Goal: Task Accomplishment & Management: Manage account settings

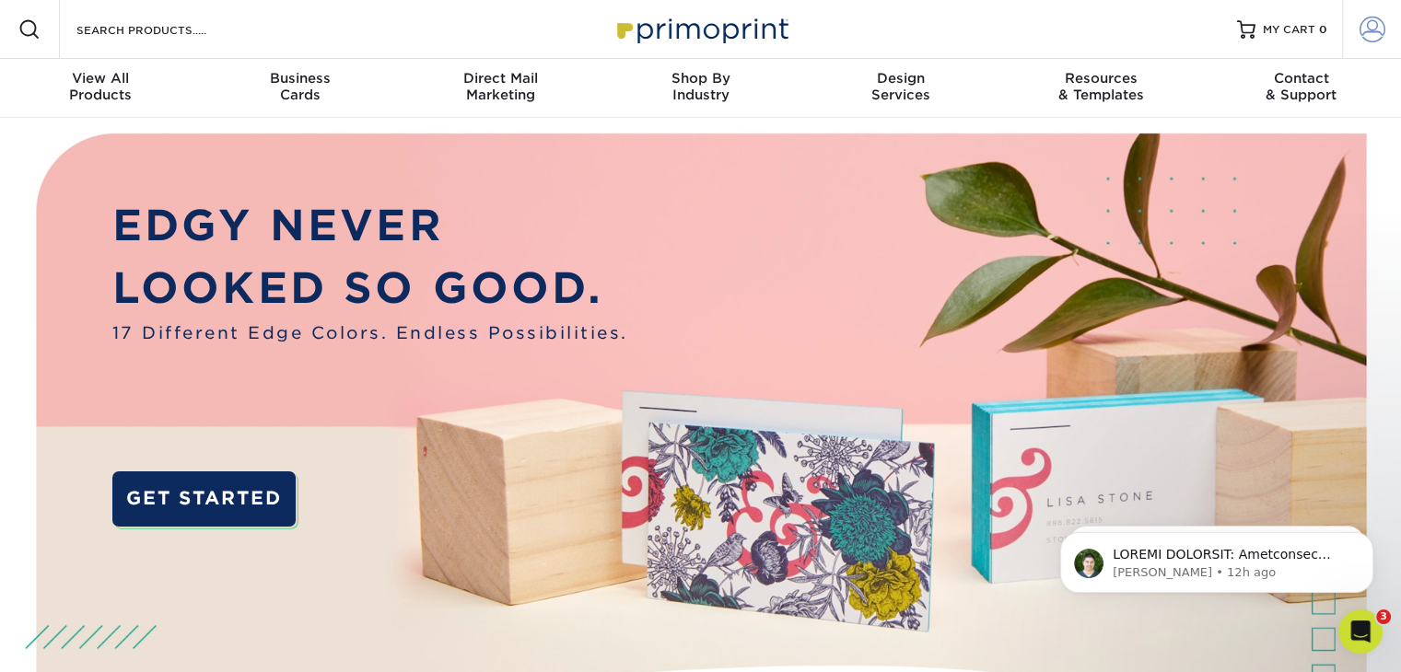
click at [1370, 23] on span at bounding box center [1372, 30] width 26 height 26
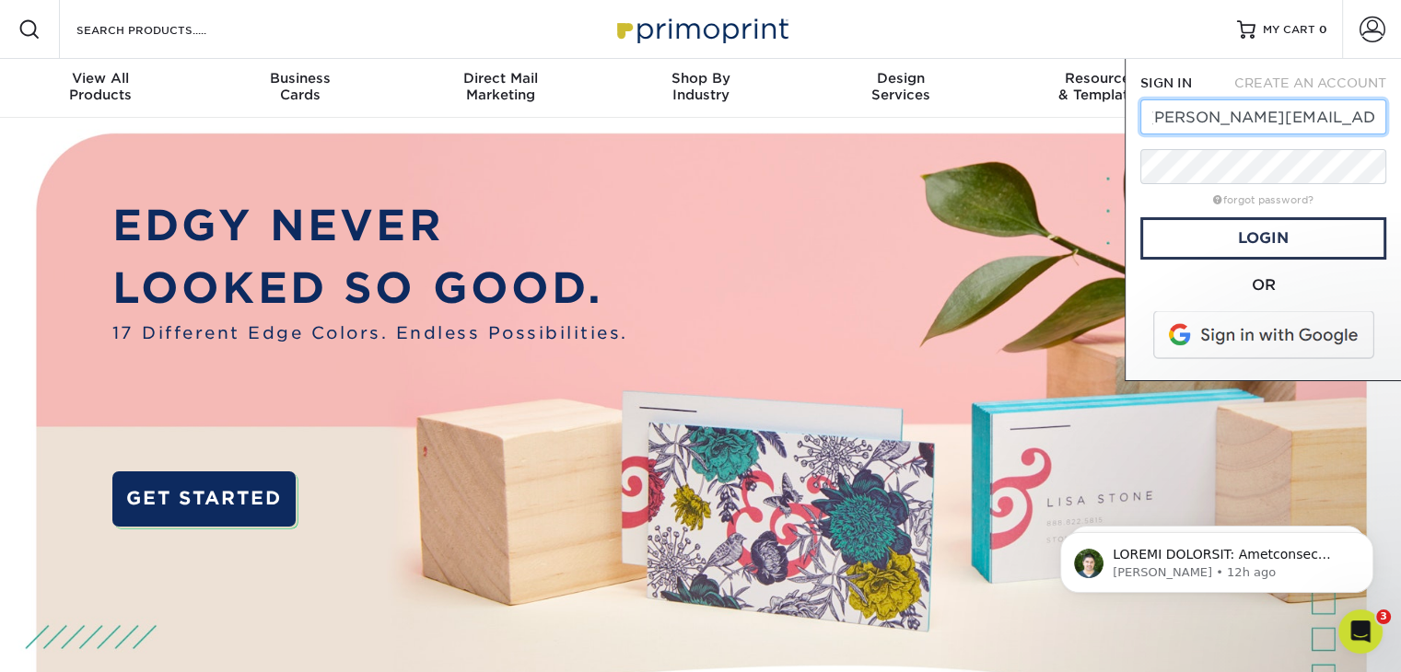
drag, startPoint x: 1153, startPoint y: 117, endPoint x: 1414, endPoint y: 98, distance: 261.3
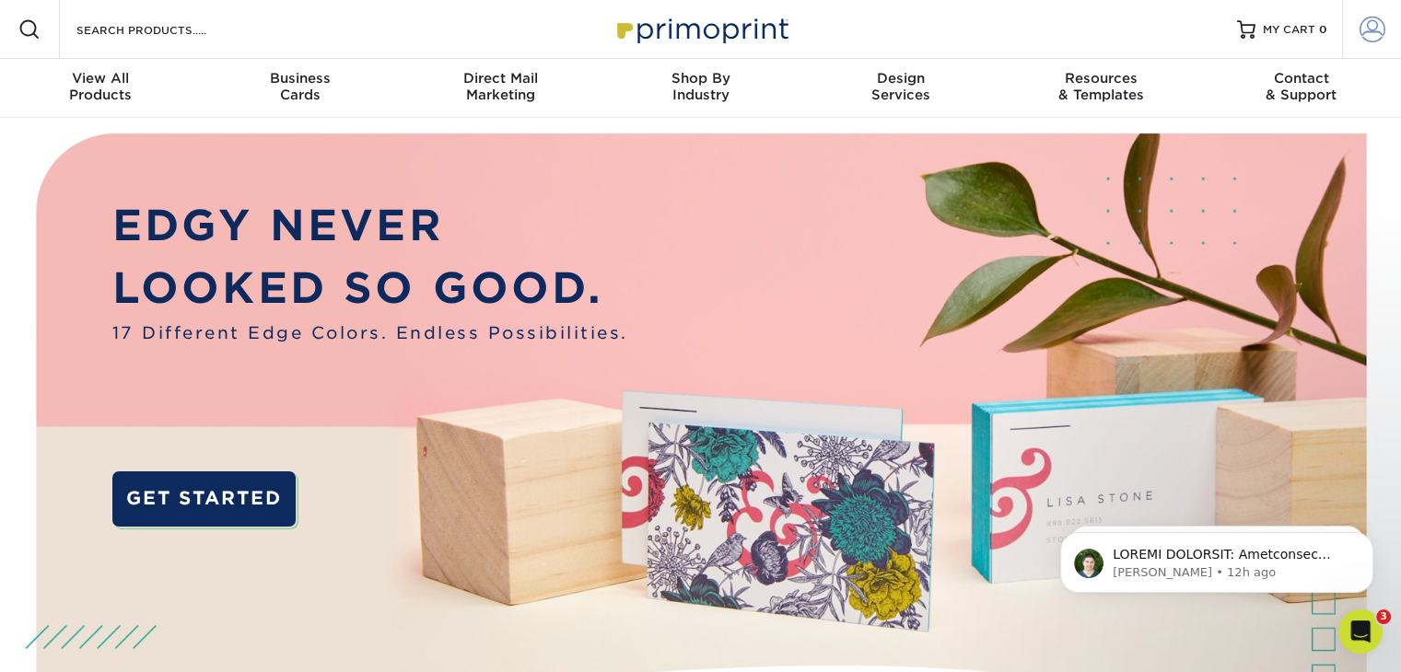
click at [1376, 41] on span at bounding box center [1372, 30] width 26 height 26
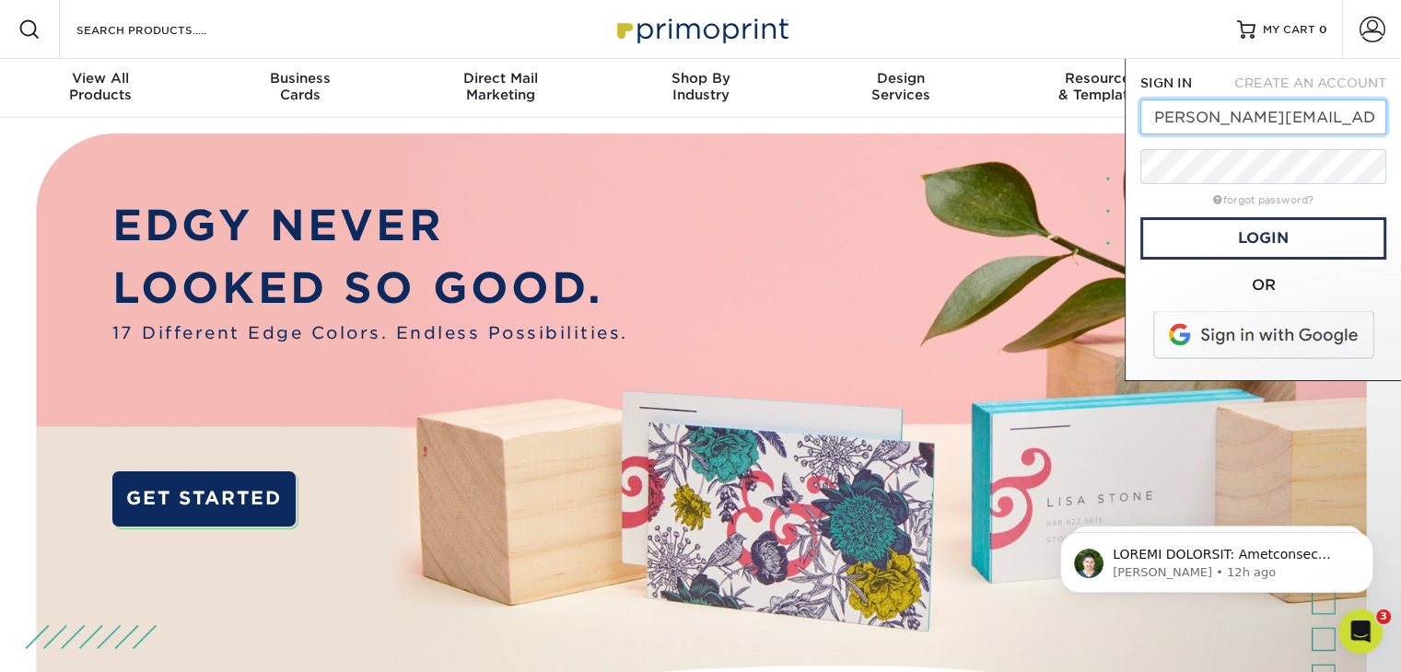
type input "l"
type input "laura.teufel@gmail.com"
click at [1177, 240] on link "Login" at bounding box center [1263, 238] width 246 height 42
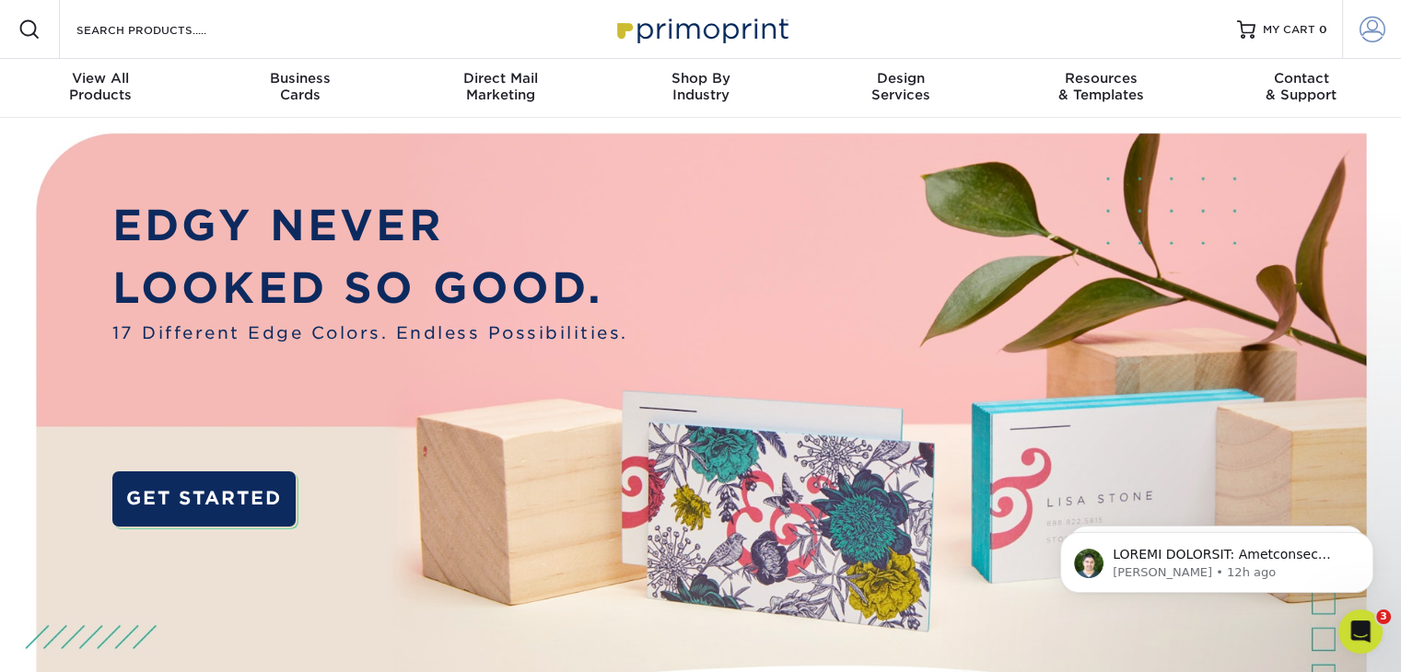
click at [1370, 30] on span at bounding box center [1372, 30] width 26 height 26
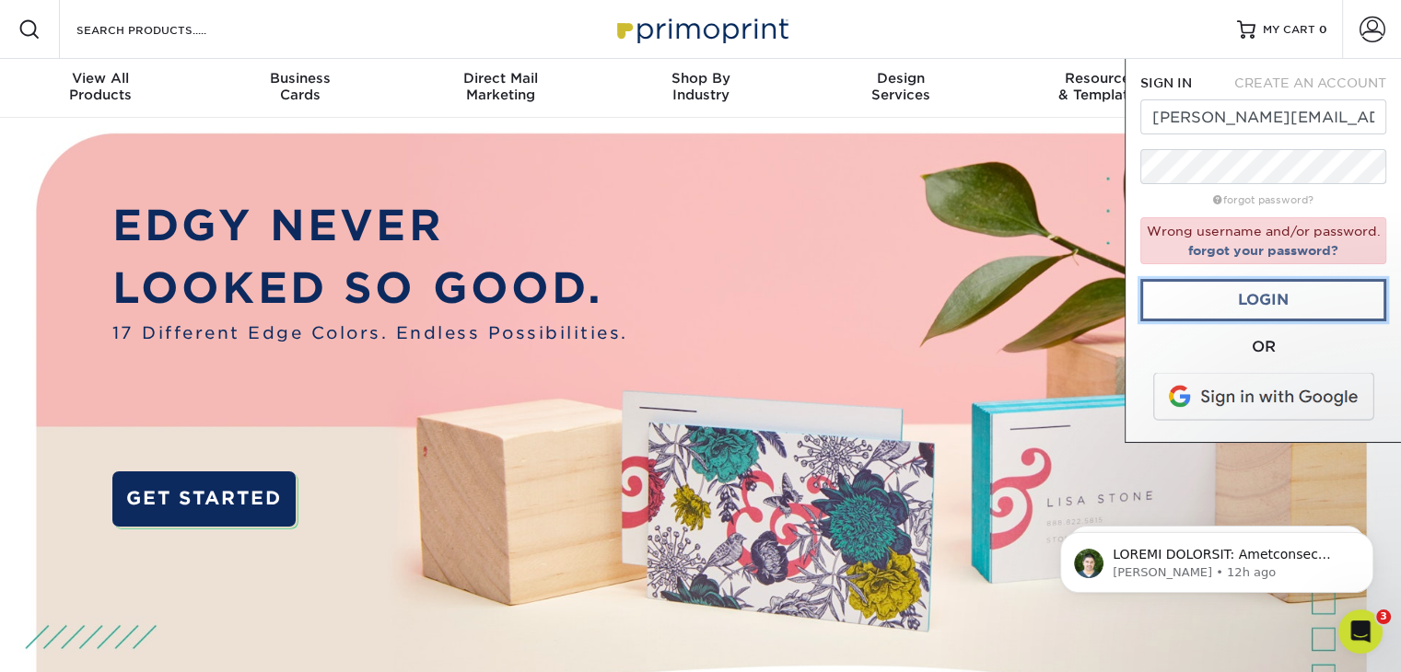
click at [1218, 293] on link "Login" at bounding box center [1263, 300] width 246 height 42
click at [1222, 410] on span at bounding box center [1264, 397] width 235 height 48
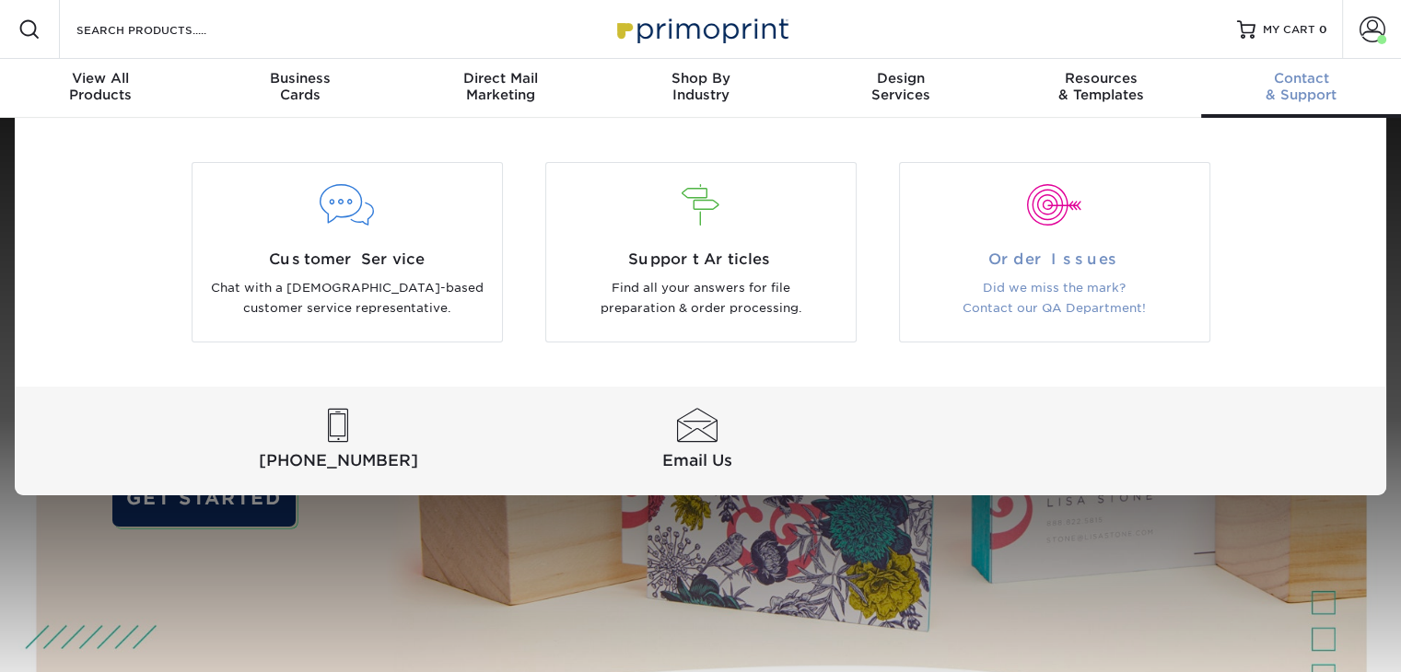
click at [1035, 267] on span "Order Issues" at bounding box center [1054, 260] width 282 height 22
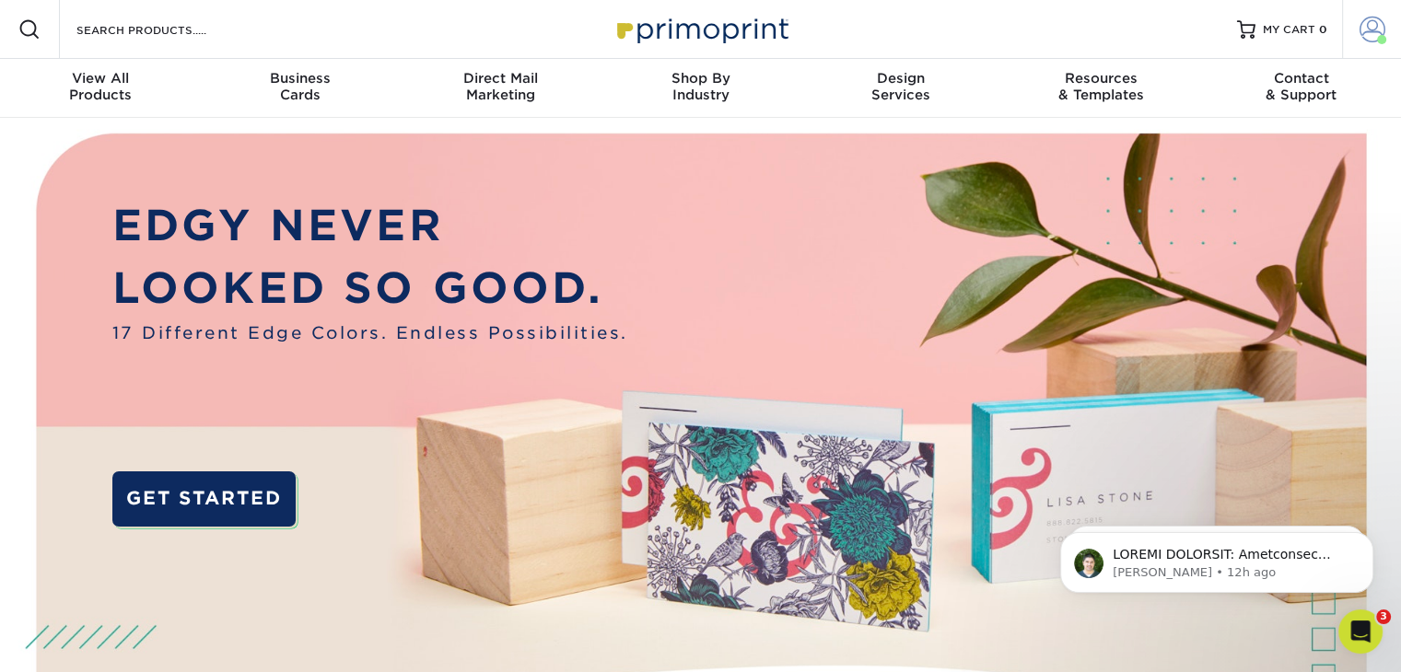
click at [1375, 27] on span at bounding box center [1372, 30] width 26 height 26
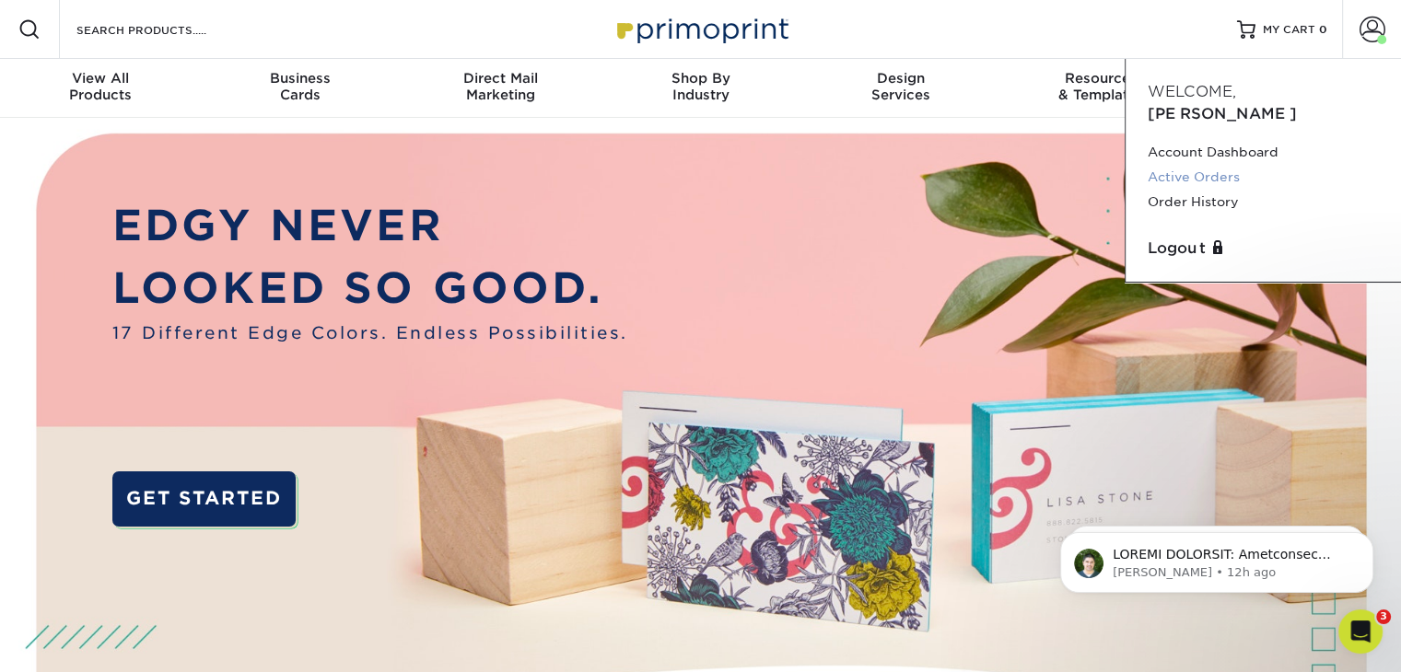
click at [1228, 165] on link "Active Orders" at bounding box center [1262, 177] width 231 height 25
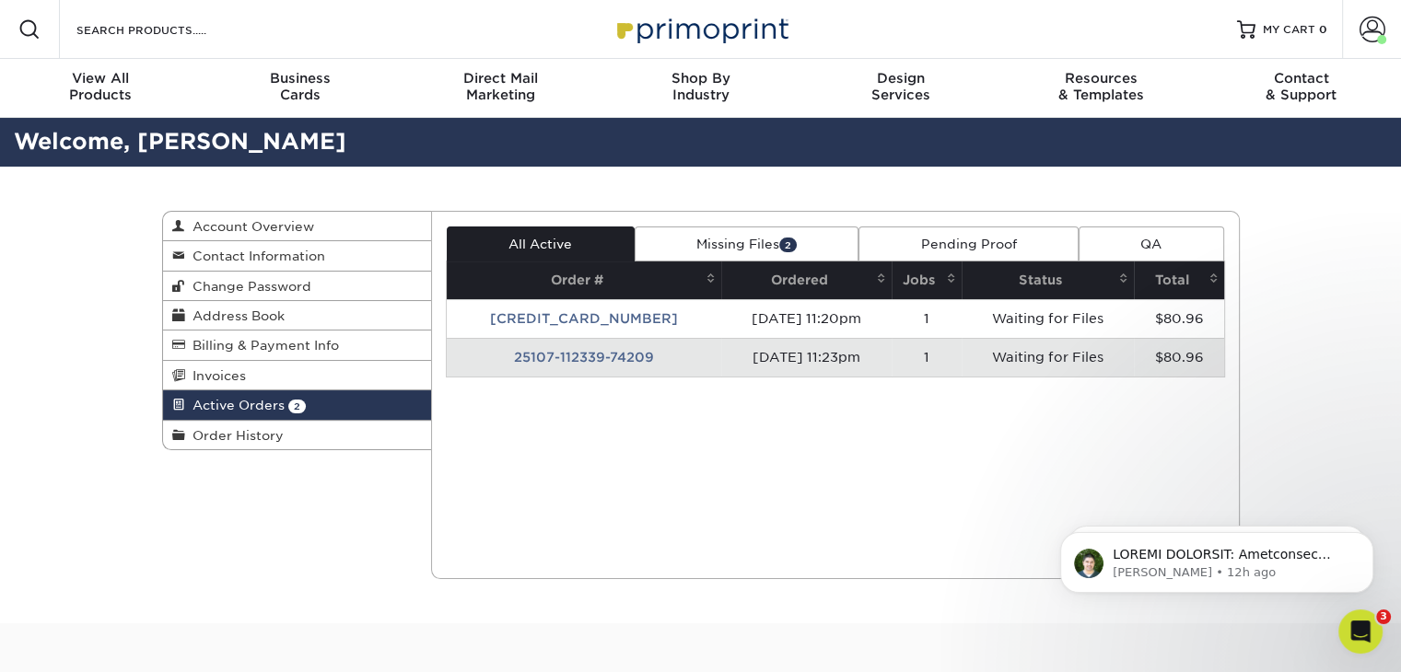
click at [794, 237] on link "Missing Files 2" at bounding box center [746, 244] width 225 height 35
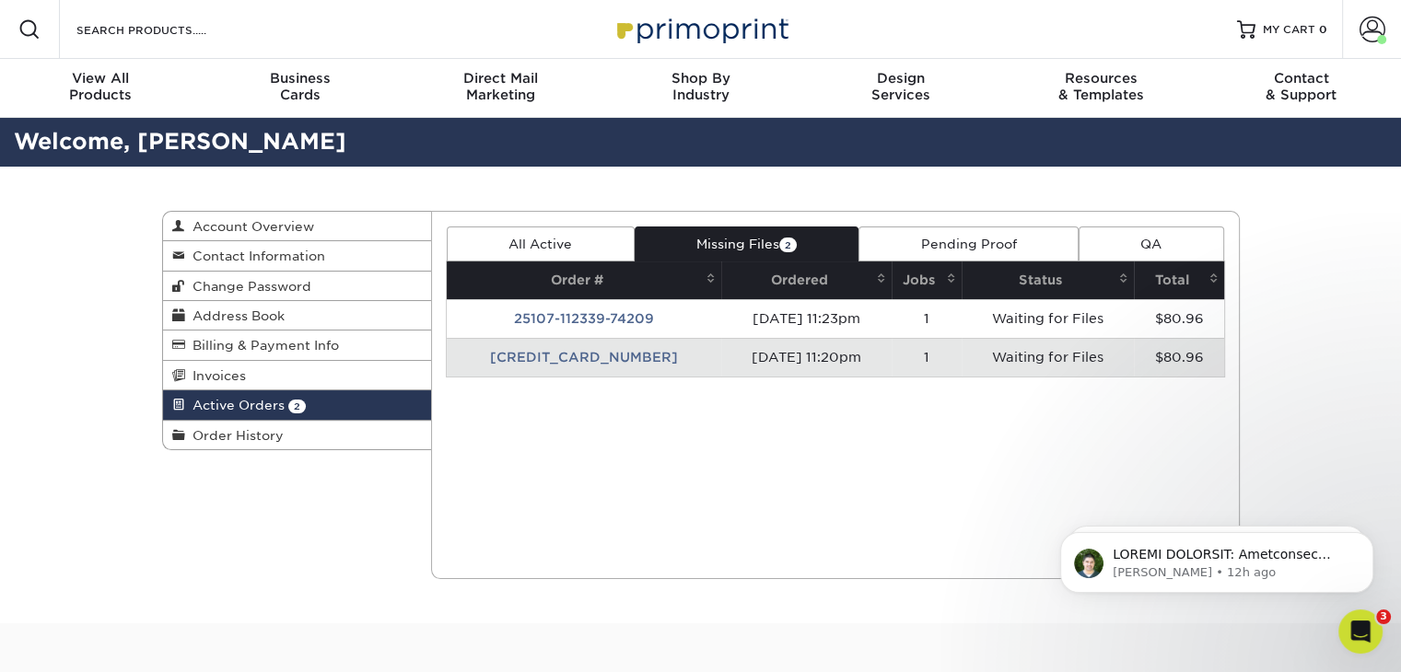
click at [945, 239] on link "Pending Proof" at bounding box center [968, 244] width 220 height 35
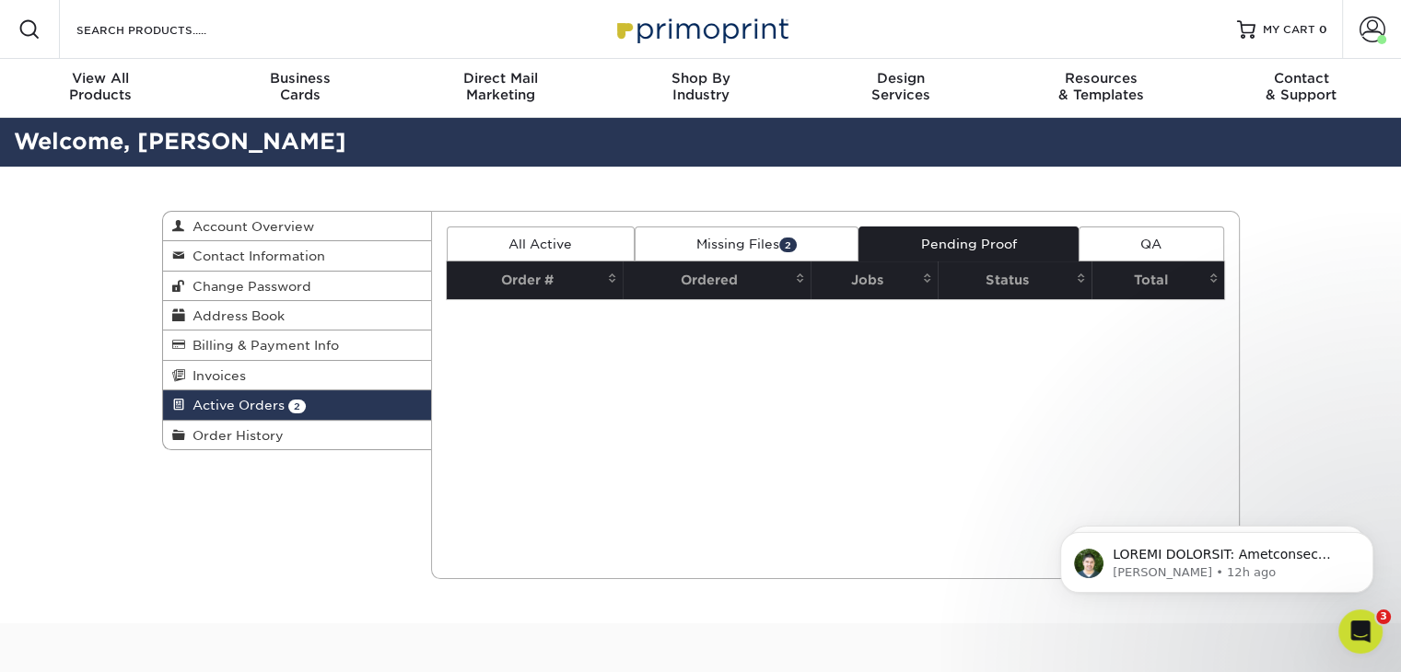
click at [534, 241] on link "All Active" at bounding box center [541, 244] width 188 height 35
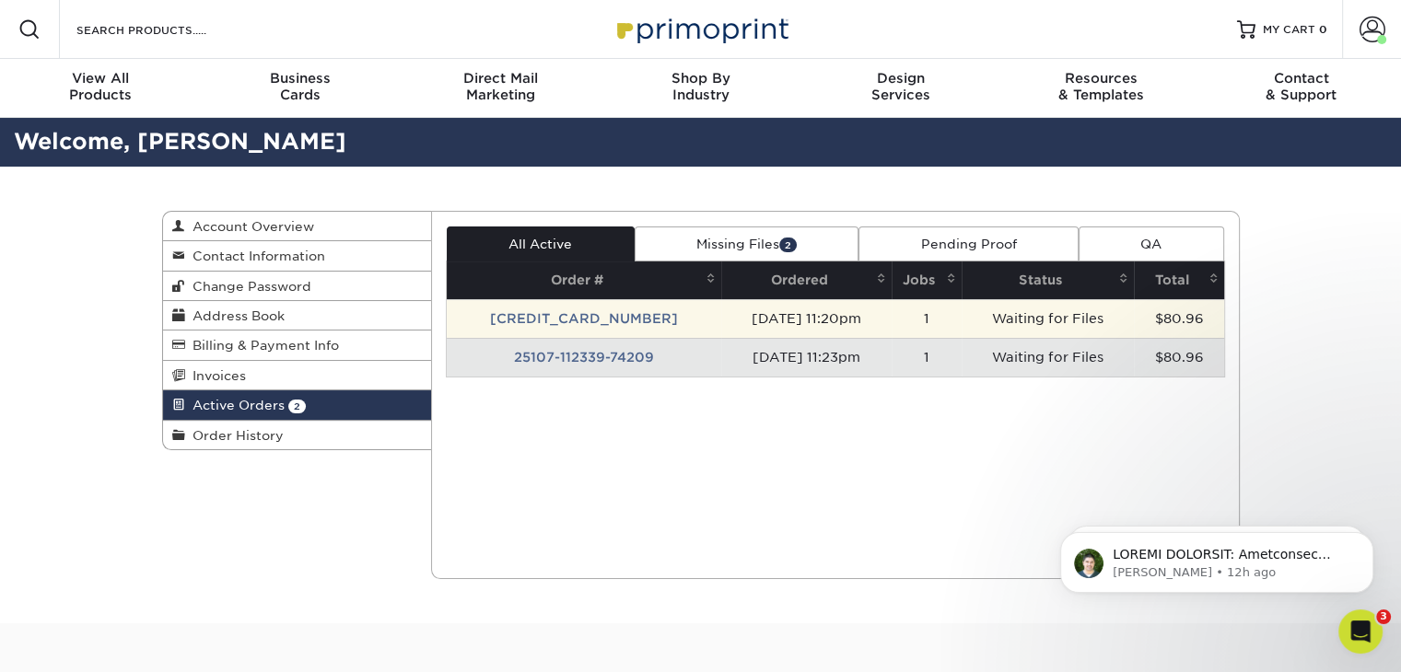
click at [1033, 318] on td "Waiting for Files" at bounding box center [1047, 318] width 173 height 39
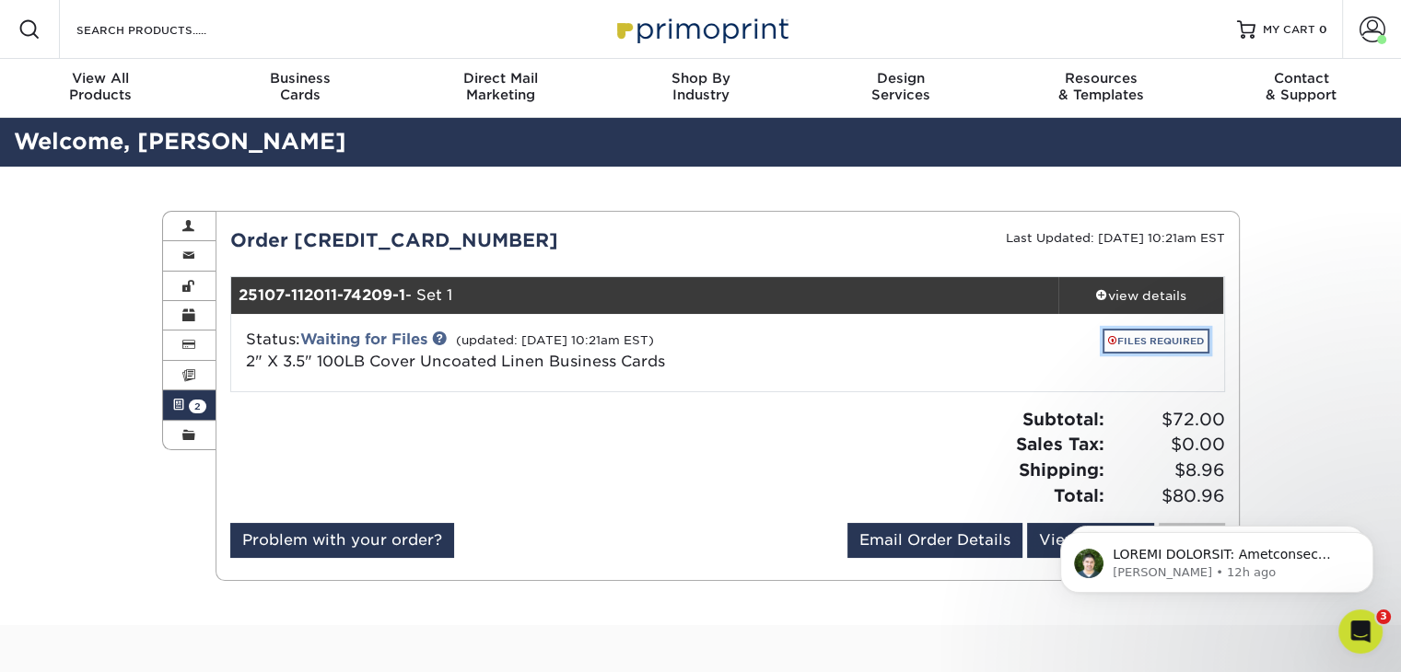
click at [1142, 340] on link "FILES REQUIRED" at bounding box center [1155, 341] width 107 height 25
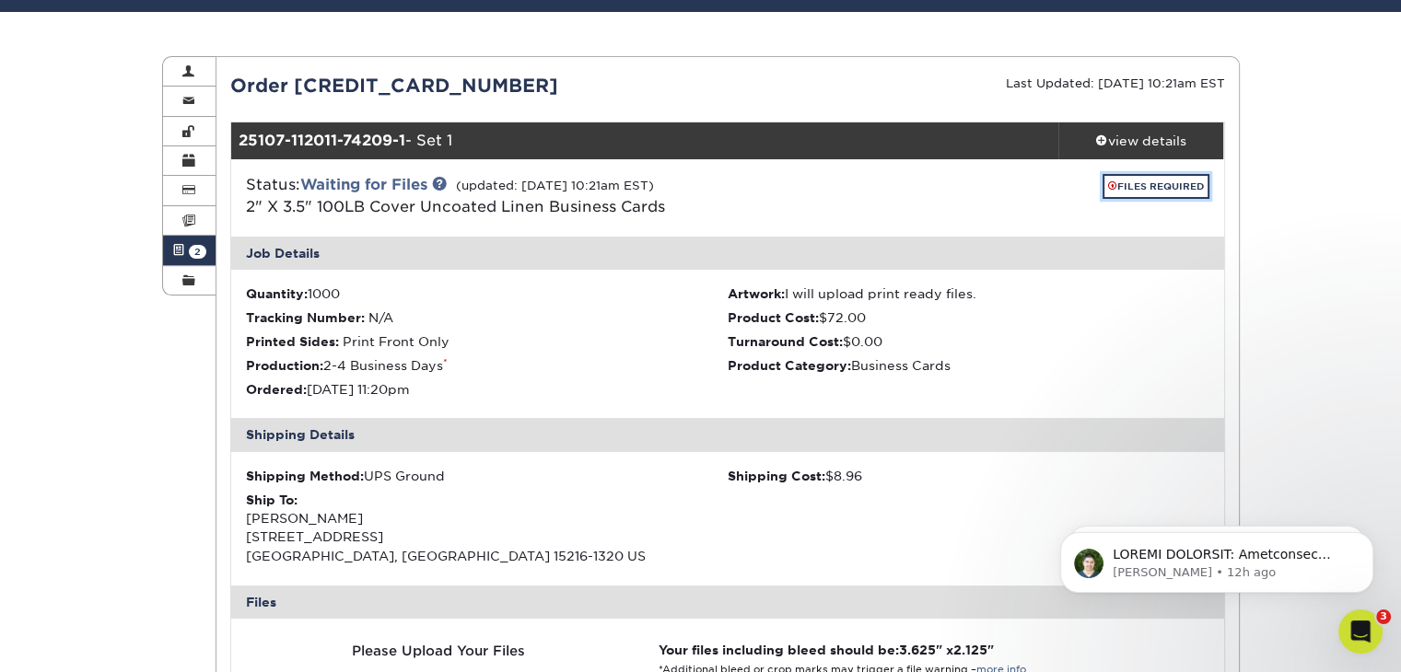
scroll to position [92, 0]
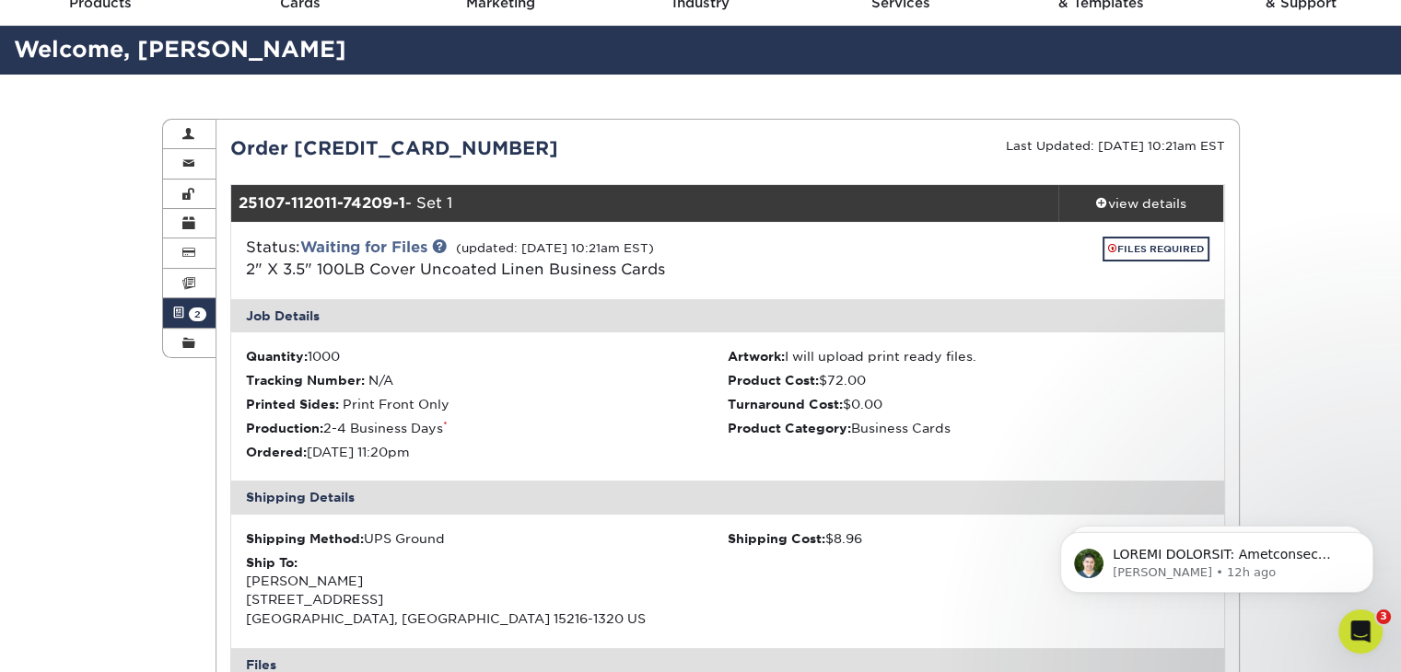
click at [180, 315] on span at bounding box center [178, 313] width 13 height 15
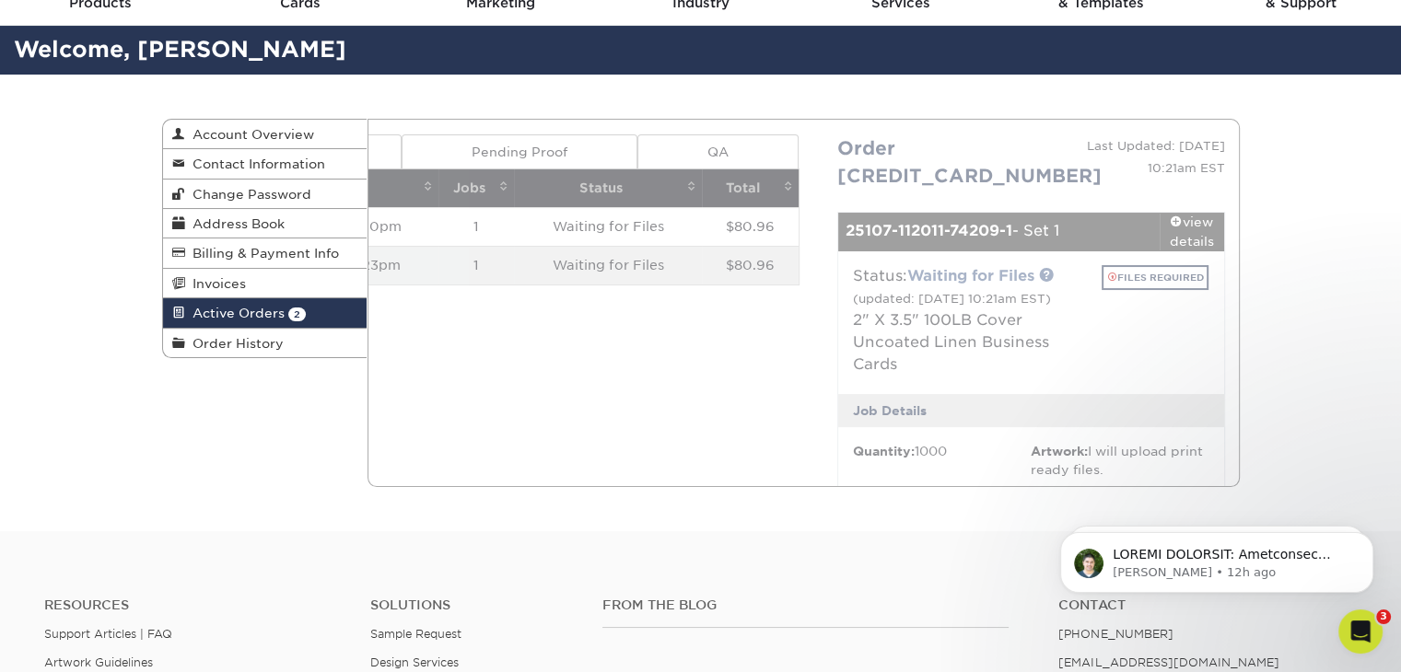
scroll to position [0, 0]
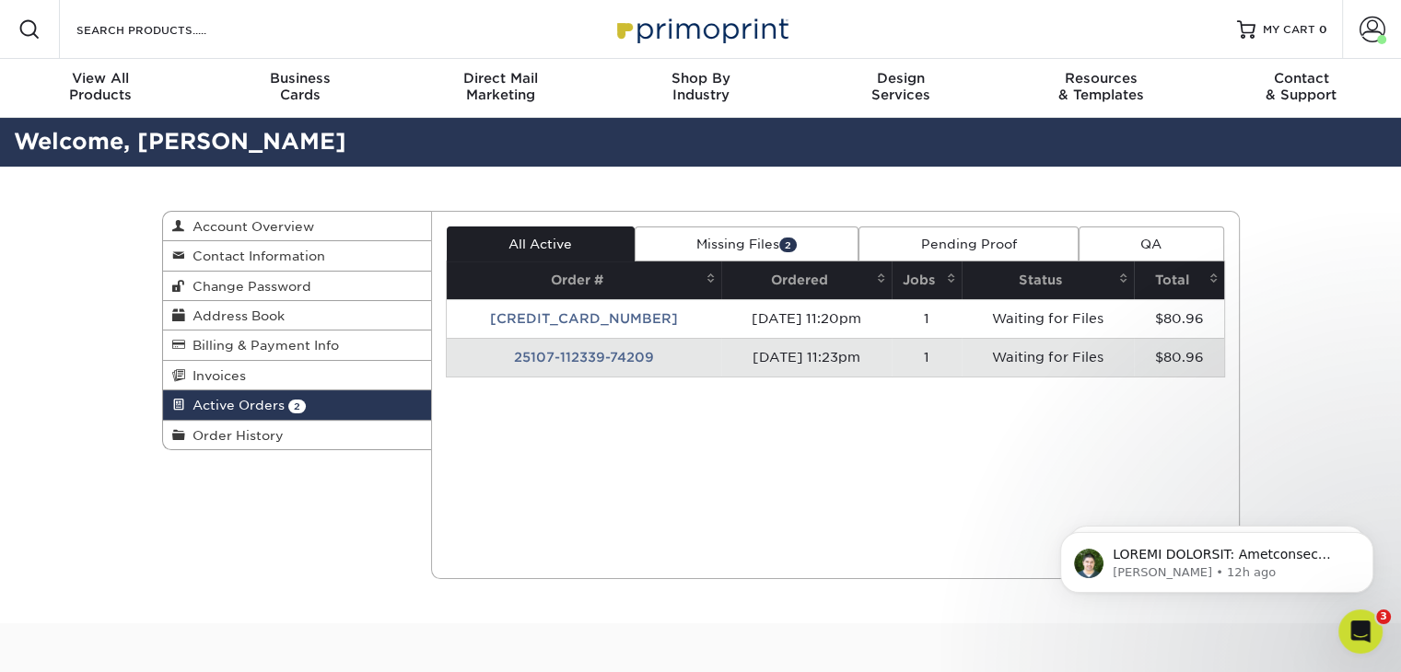
click at [597, 360] on td "25107-112339-74209" at bounding box center [584, 357] width 274 height 39
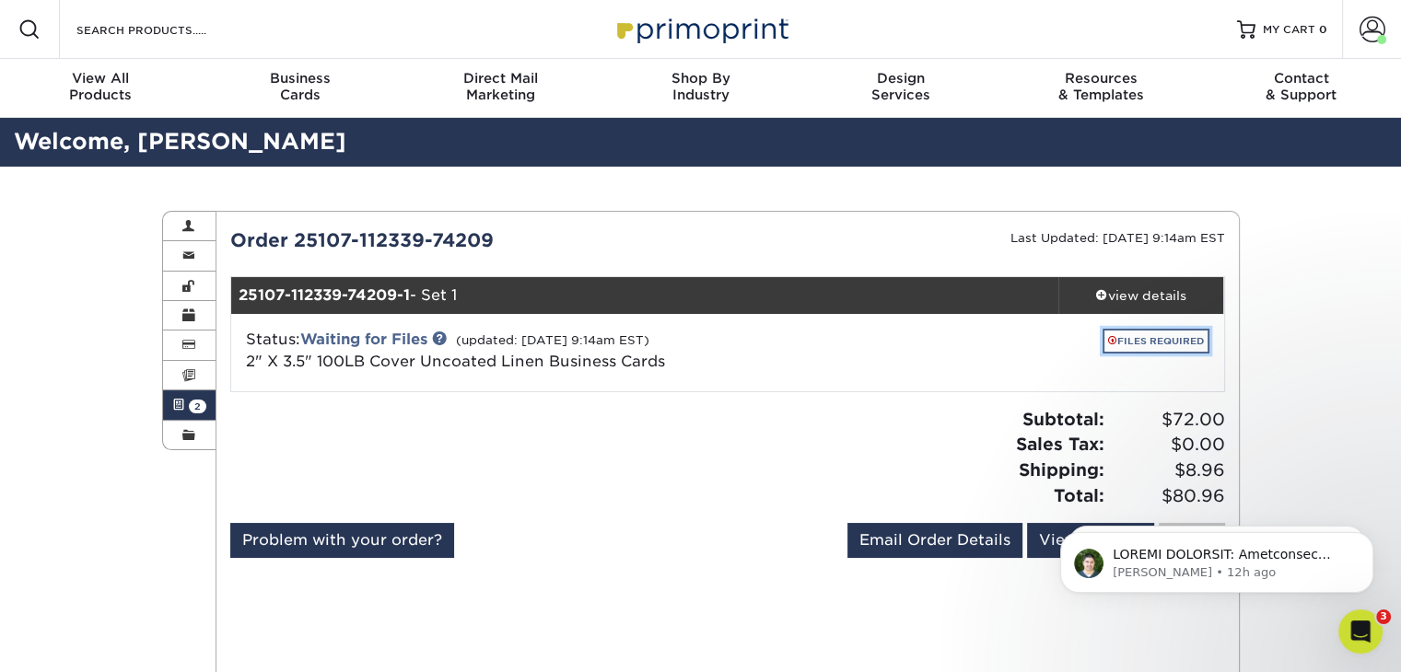
click at [1146, 329] on link "FILES REQUIRED" at bounding box center [1155, 341] width 107 height 25
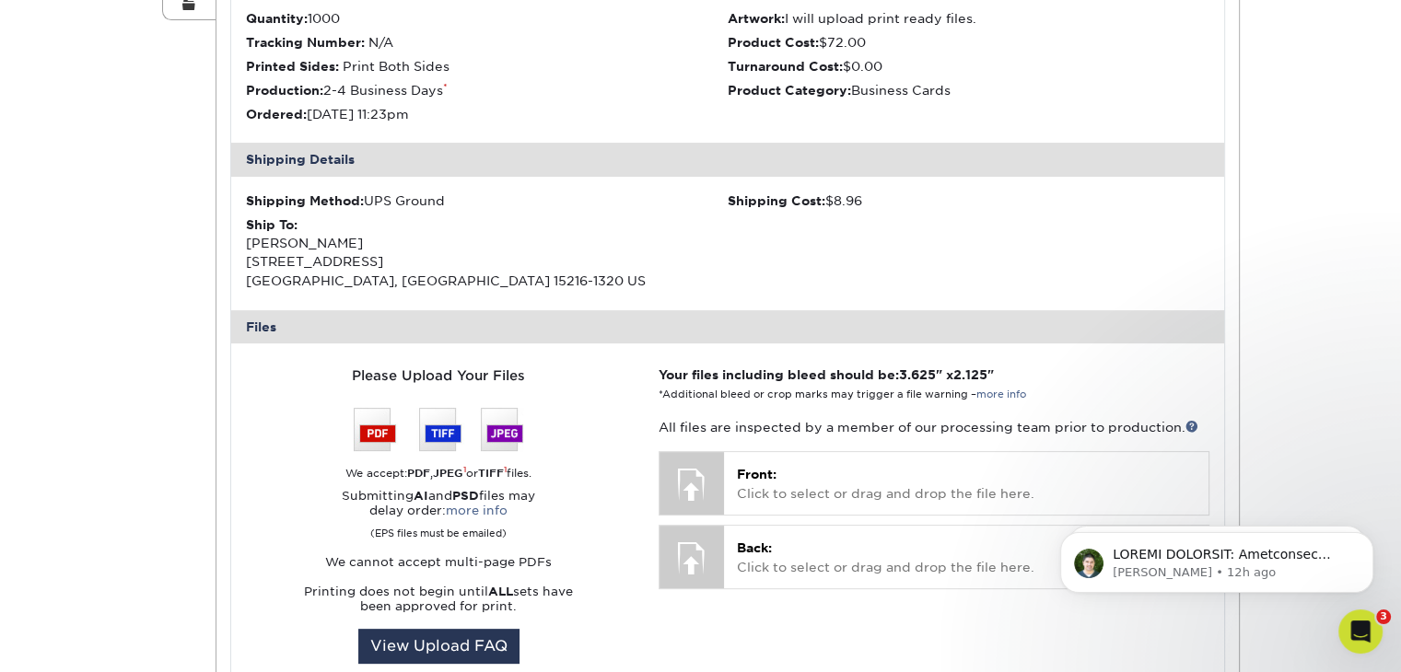
scroll to position [460, 0]
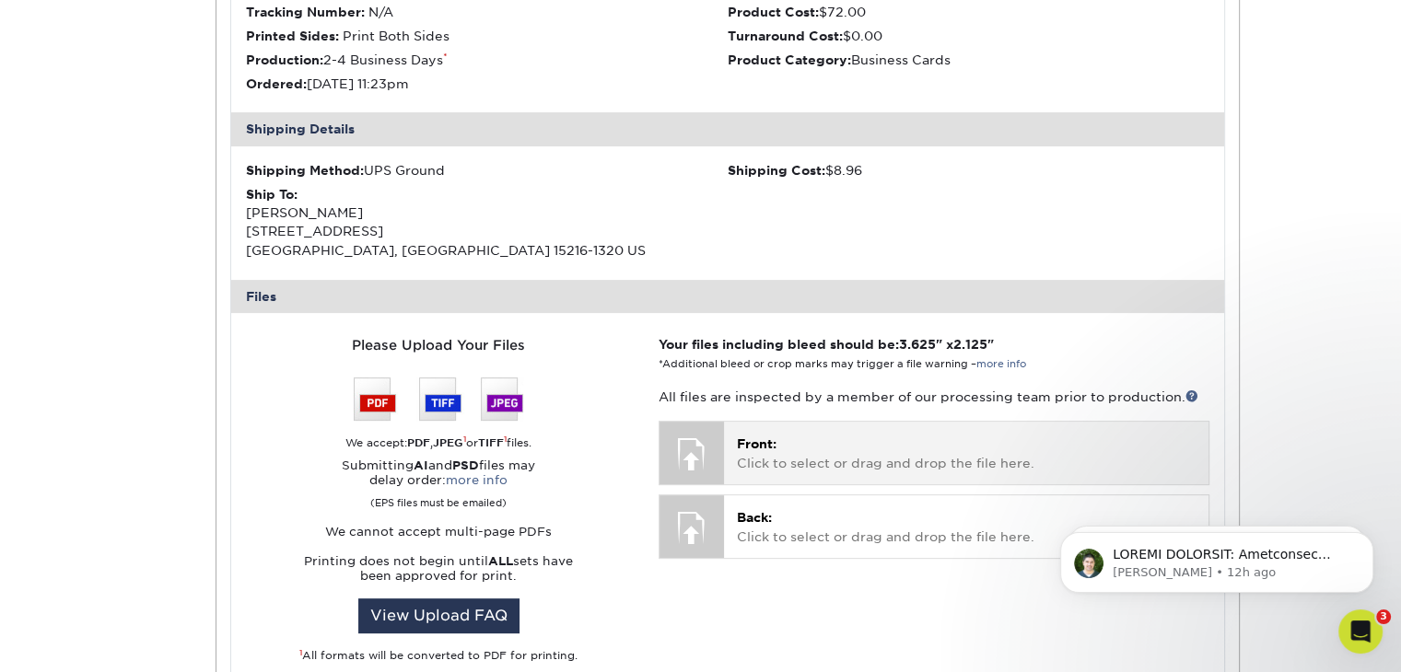
click at [765, 450] on span "Front:" at bounding box center [757, 443] width 40 height 15
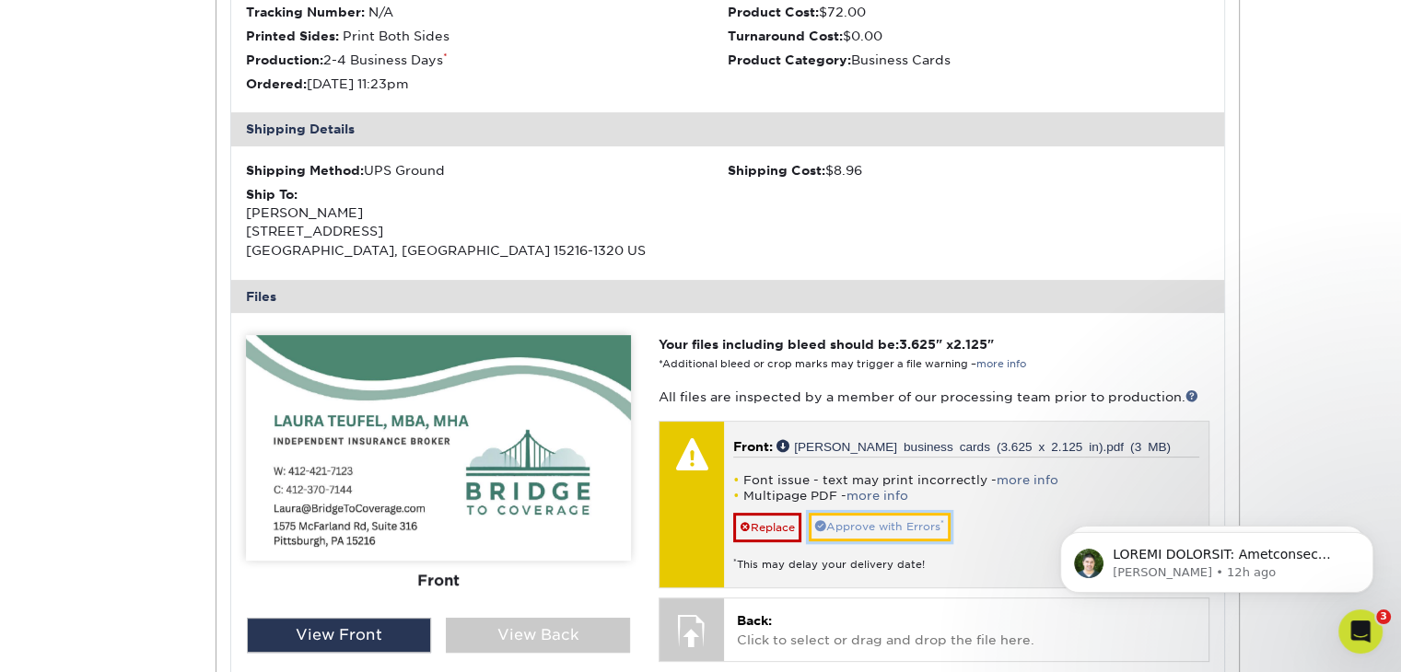
click at [865, 531] on link "Approve with Errors *" at bounding box center [880, 527] width 142 height 29
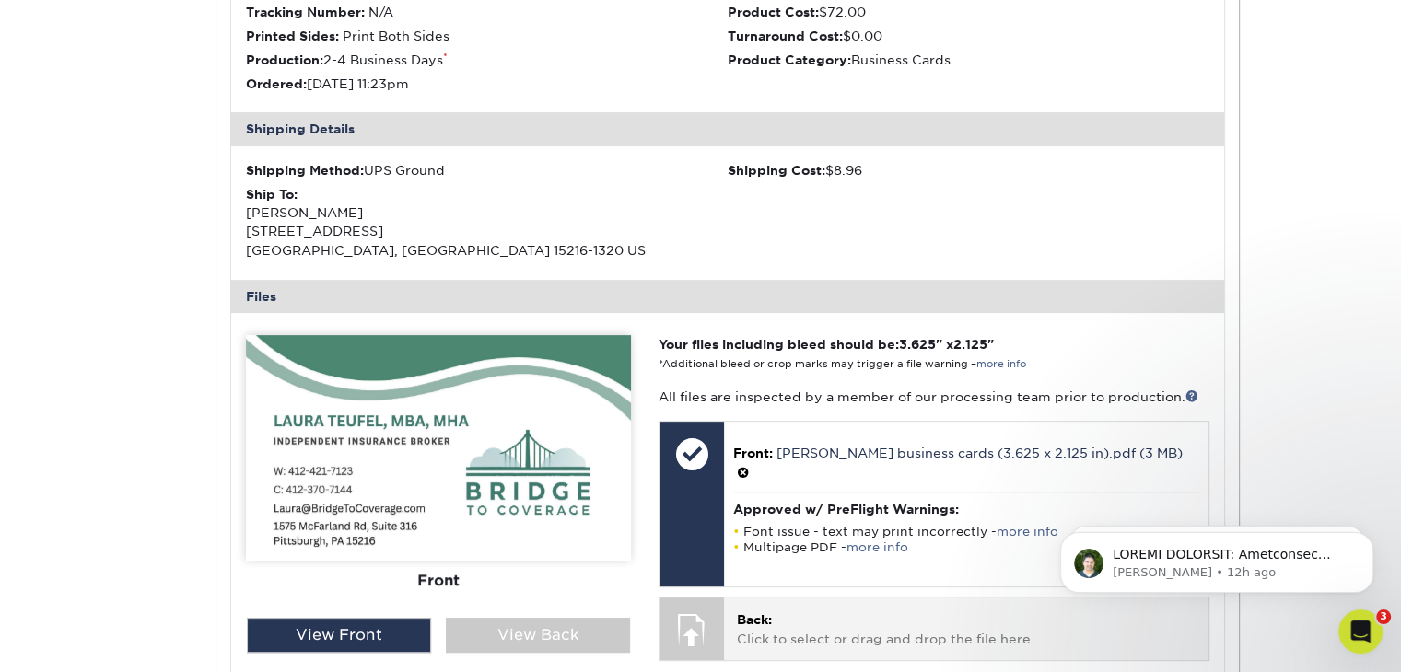
click at [904, 611] on p "Back: Click to select or drag and drop the file here." at bounding box center [966, 630] width 458 height 38
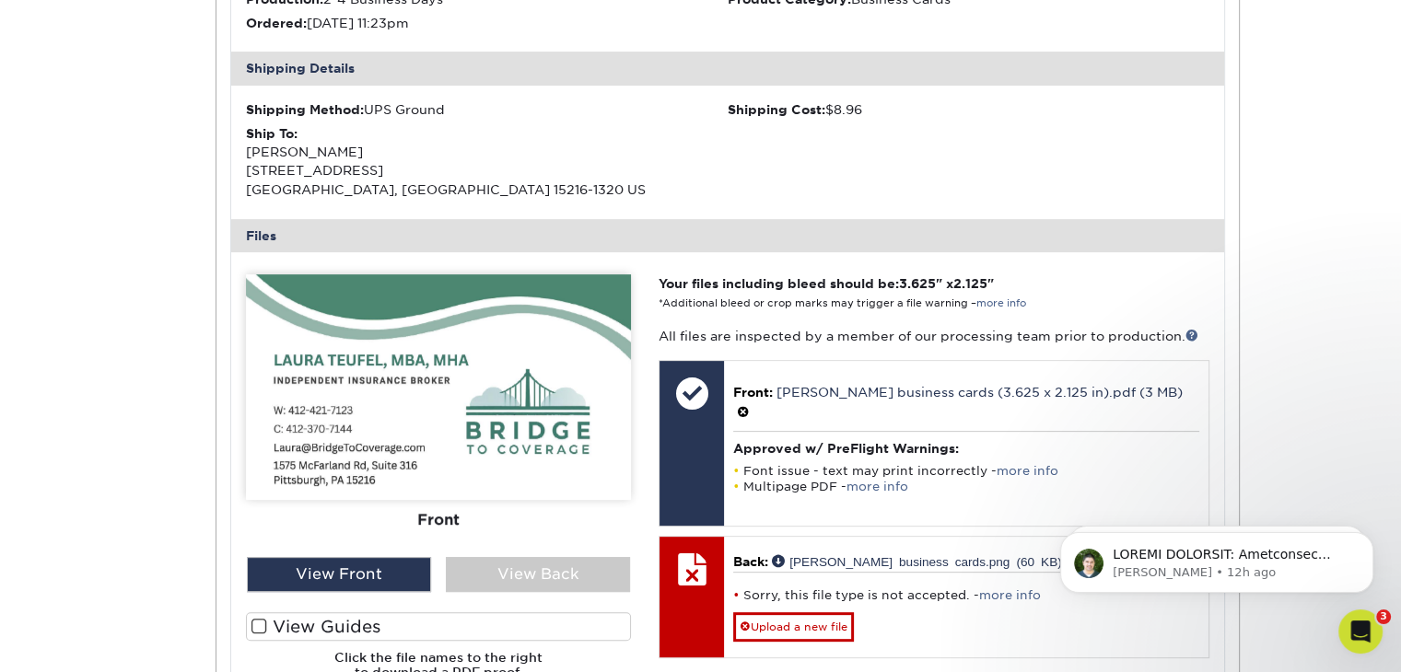
scroll to position [553, 0]
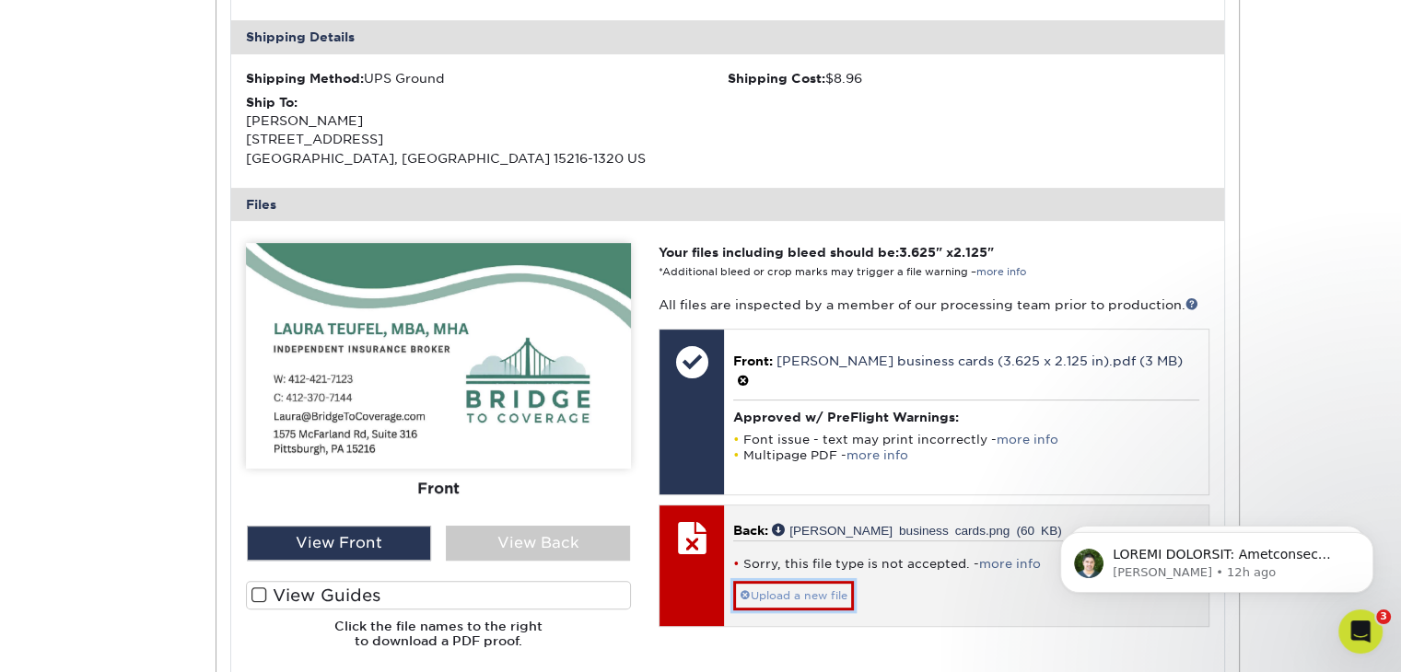
click at [837, 581] on link "Upload a new file" at bounding box center [793, 595] width 121 height 29
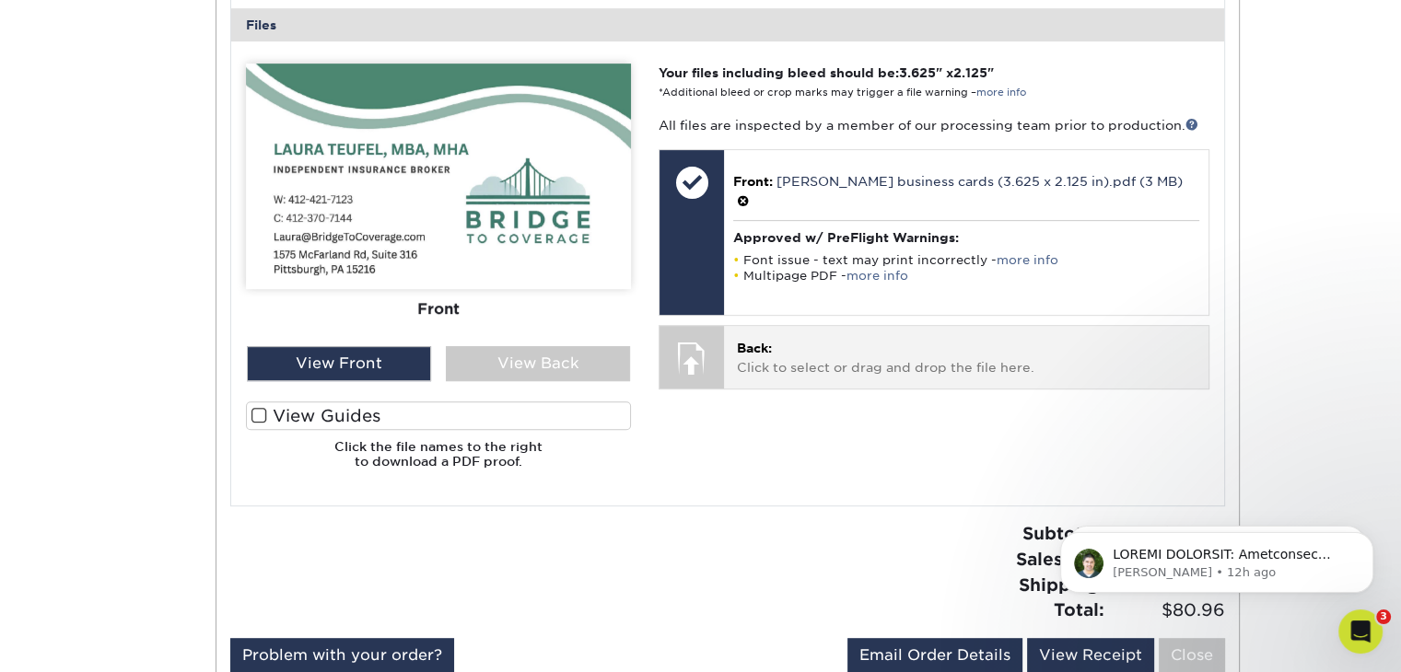
scroll to position [737, 0]
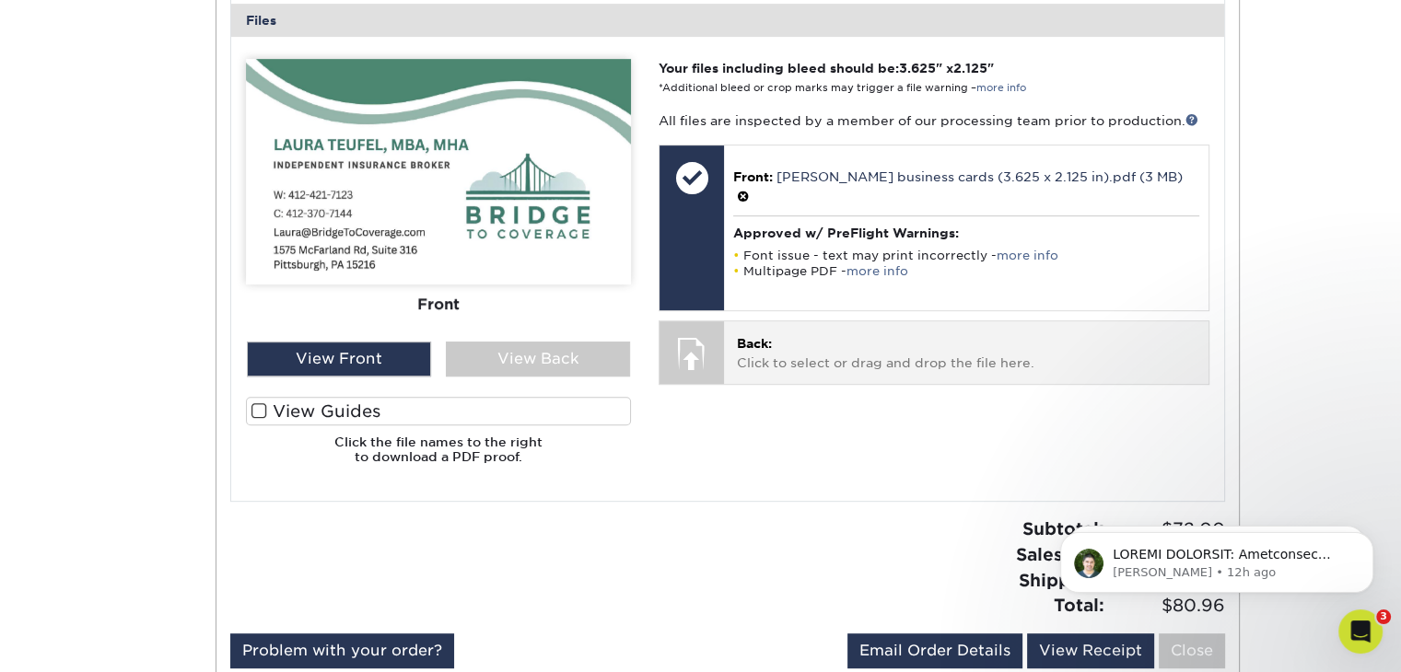
click at [772, 339] on p "Back: Click to select or drag and drop the file here." at bounding box center [966, 353] width 458 height 38
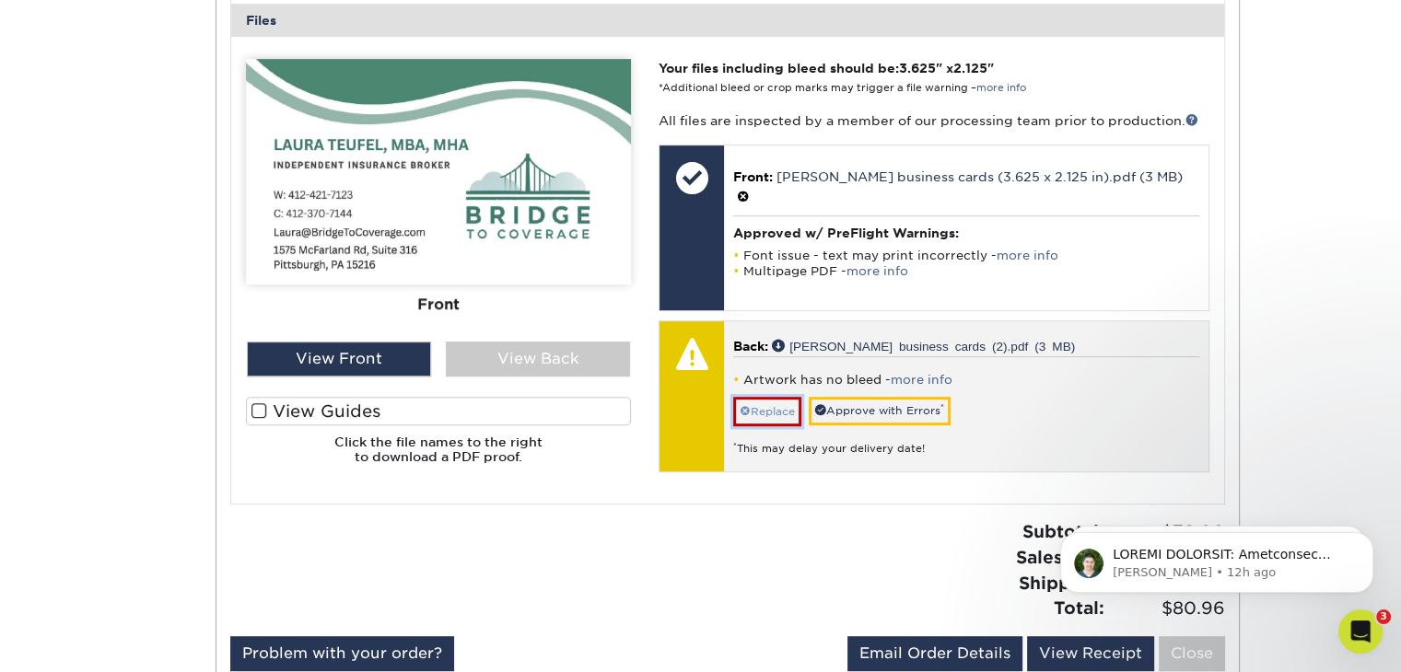
click at [773, 397] on link "Replace" at bounding box center [767, 411] width 68 height 29
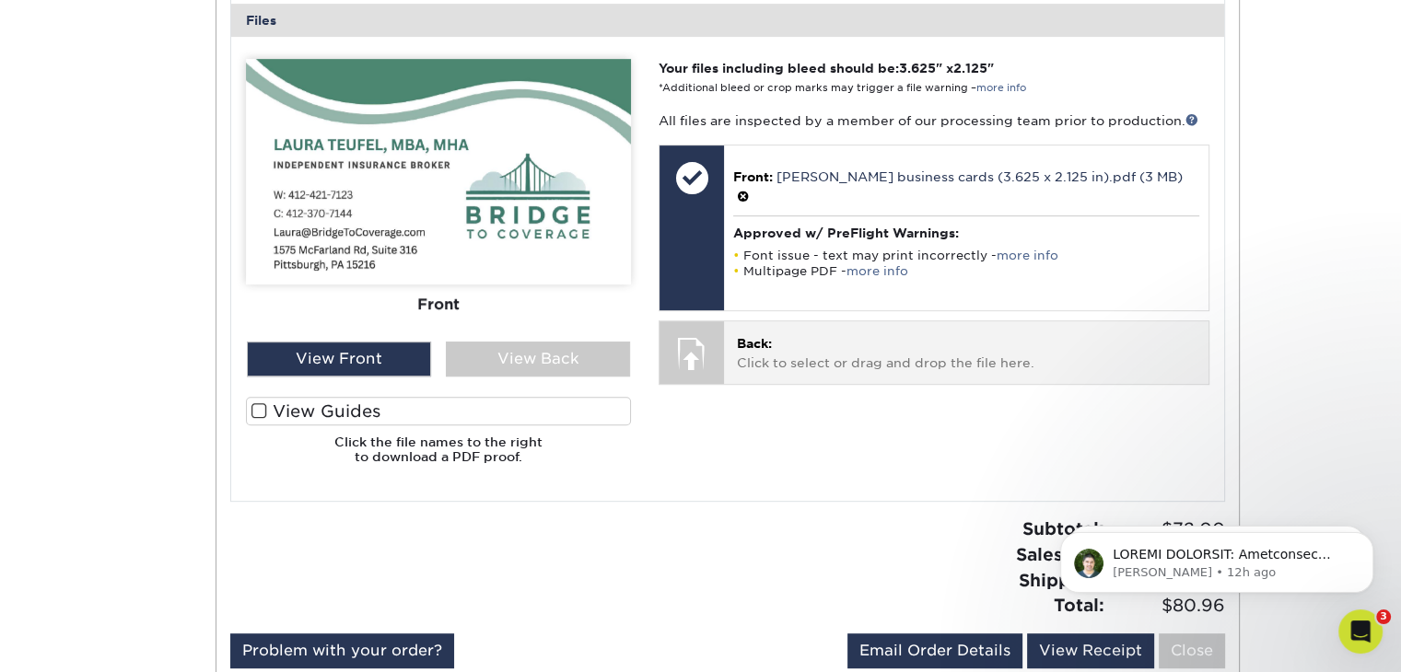
click at [770, 348] on p "Back: Click to select or drag and drop the file here." at bounding box center [966, 353] width 458 height 38
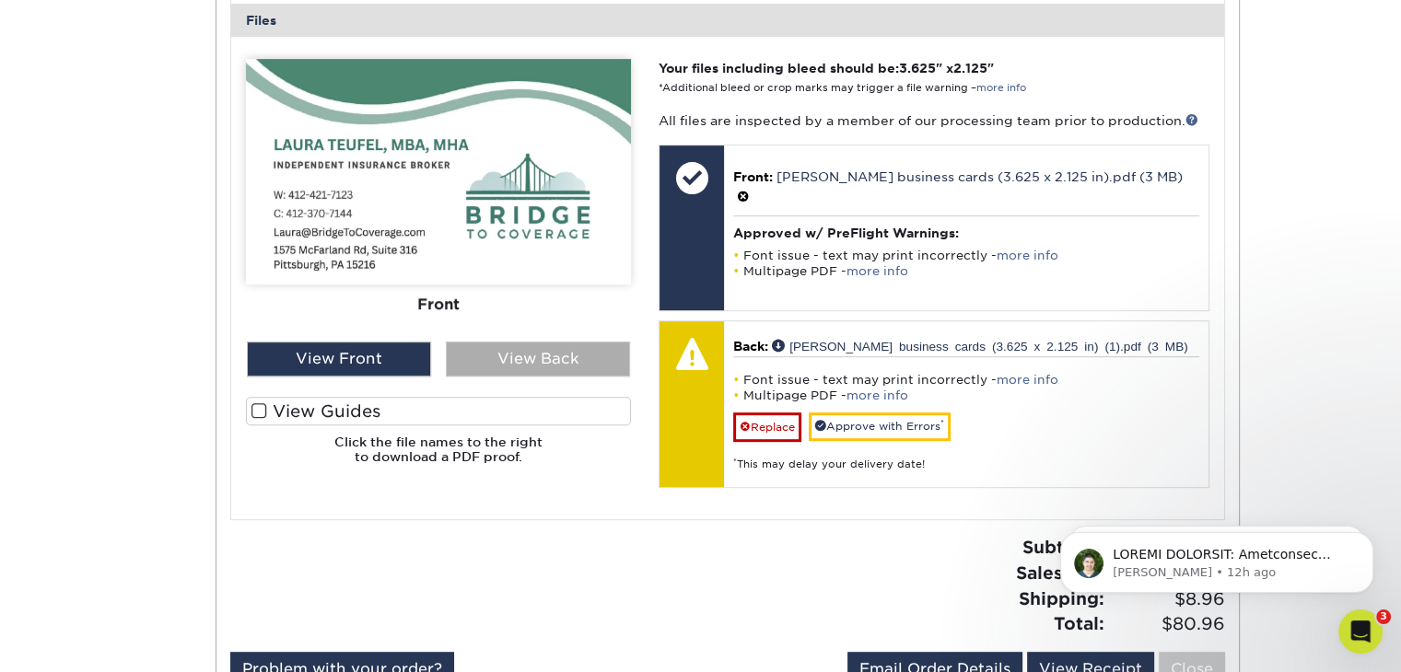
click at [563, 362] on div "View Back" at bounding box center [538, 359] width 184 height 35
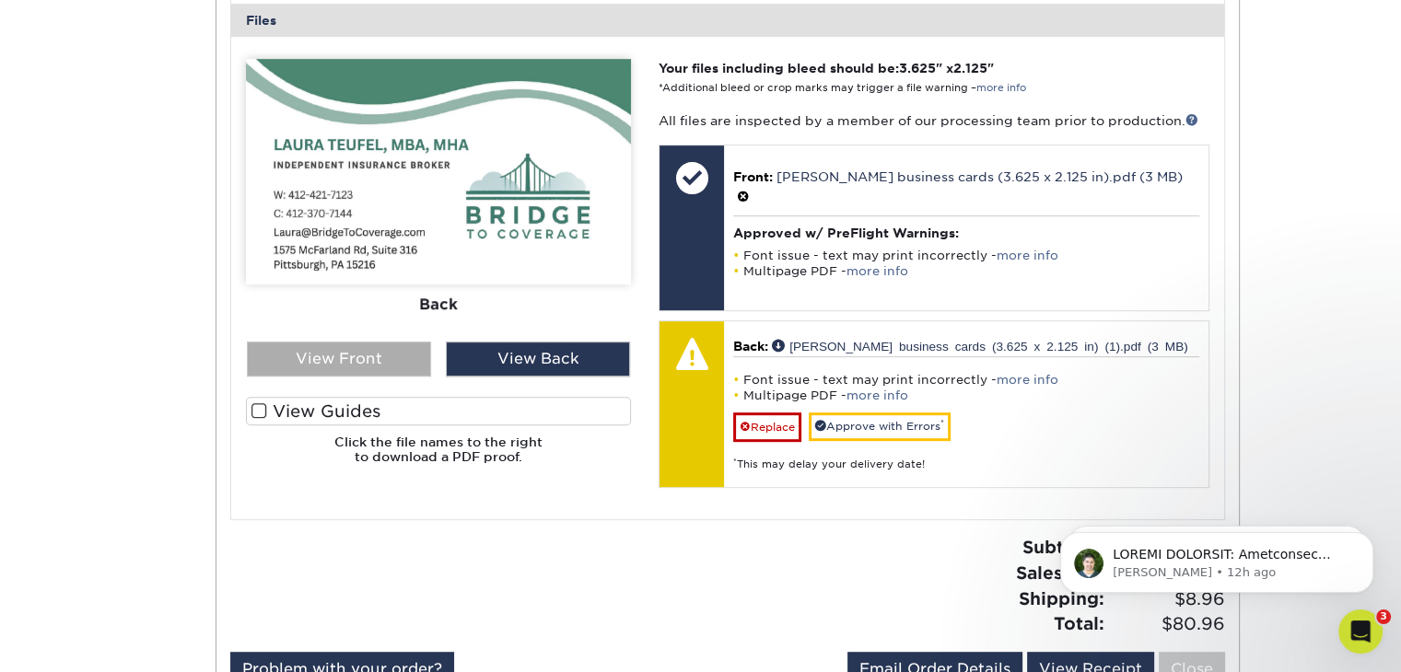
click at [392, 358] on div "View Front" at bounding box center [339, 359] width 184 height 35
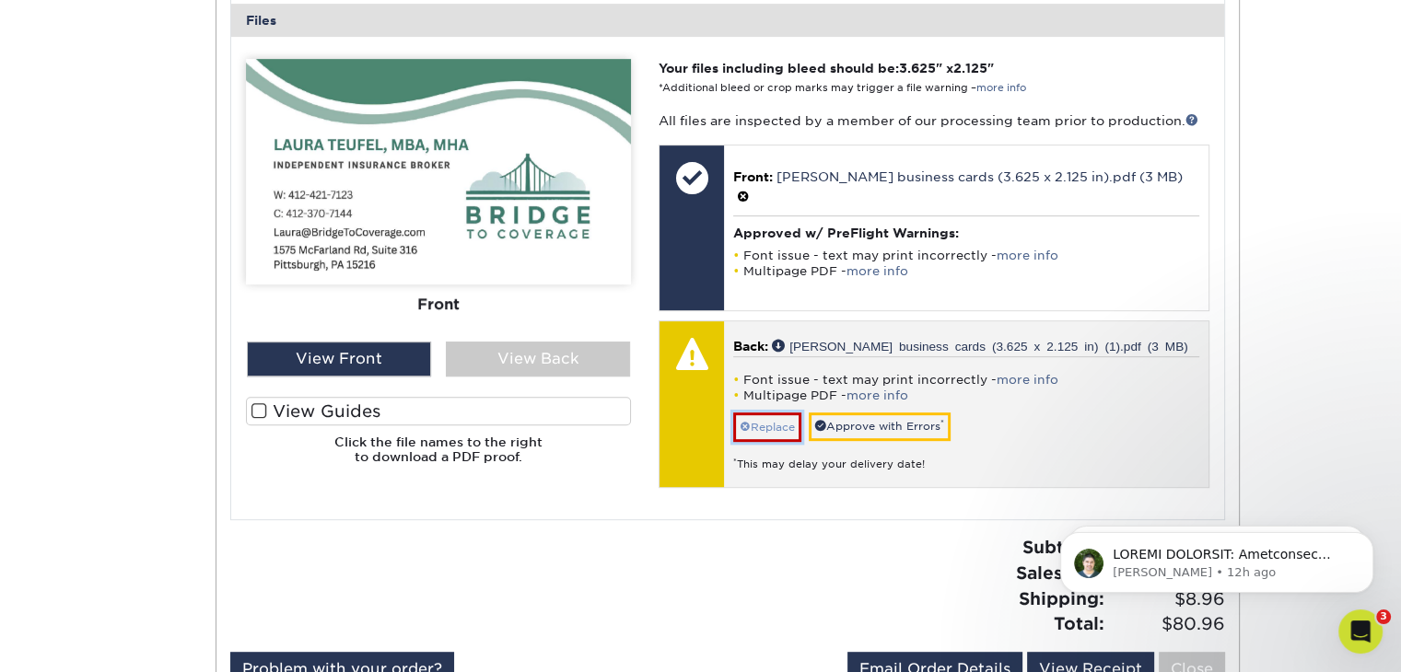
click at [776, 413] on link "Replace" at bounding box center [767, 427] width 68 height 29
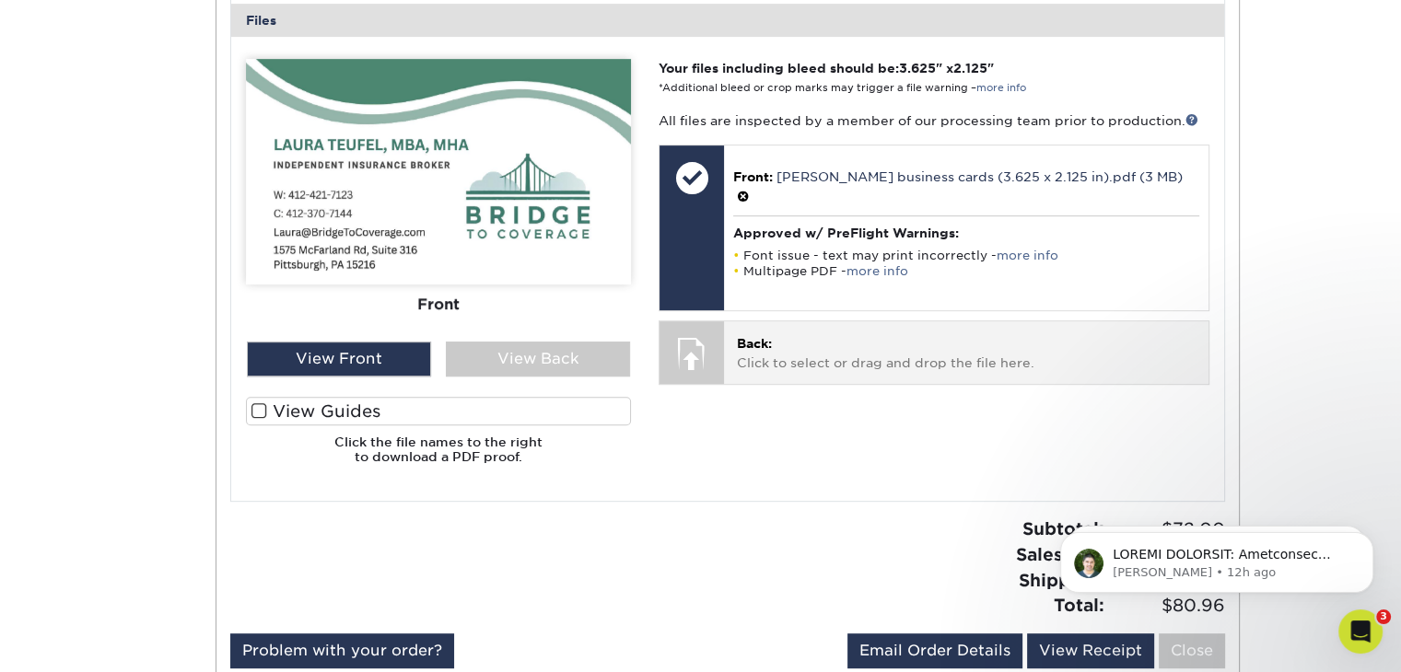
click at [735, 345] on div "Back: Click to select or drag and drop the file here. Choose file Laura teufel …" at bounding box center [965, 352] width 483 height 62
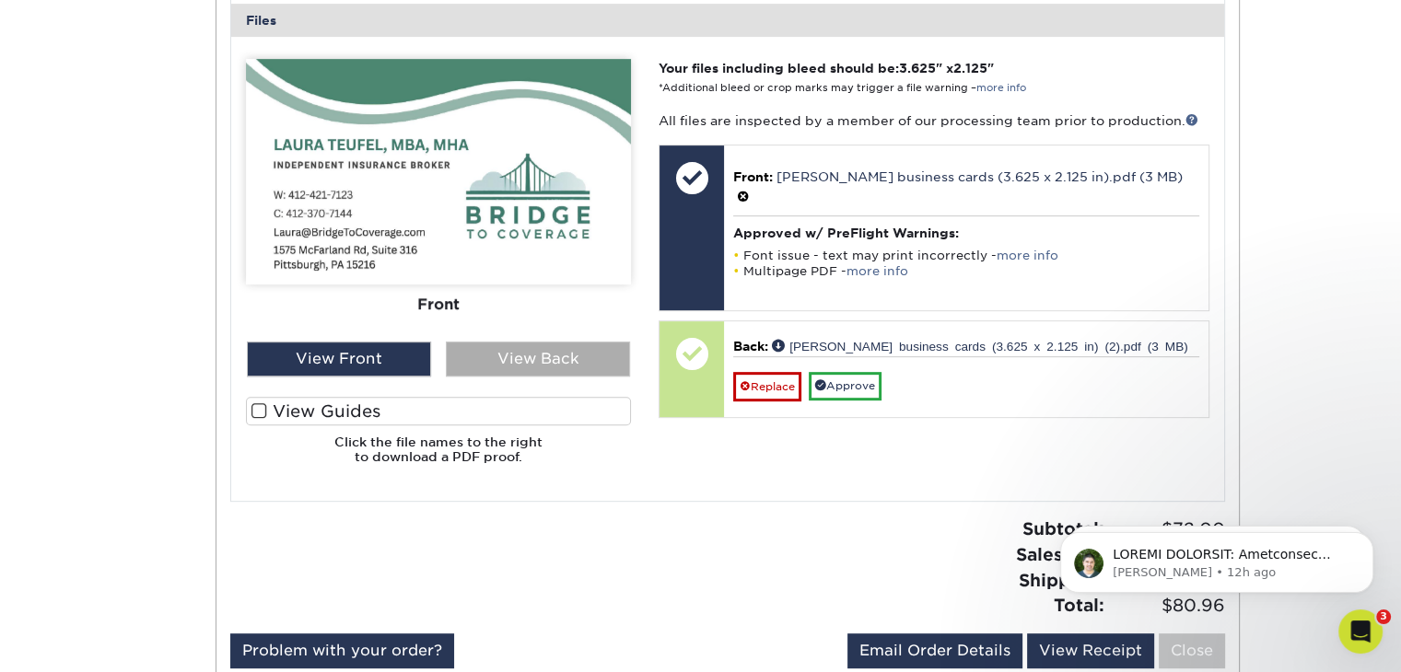
click at [519, 351] on div "View Back" at bounding box center [538, 359] width 184 height 35
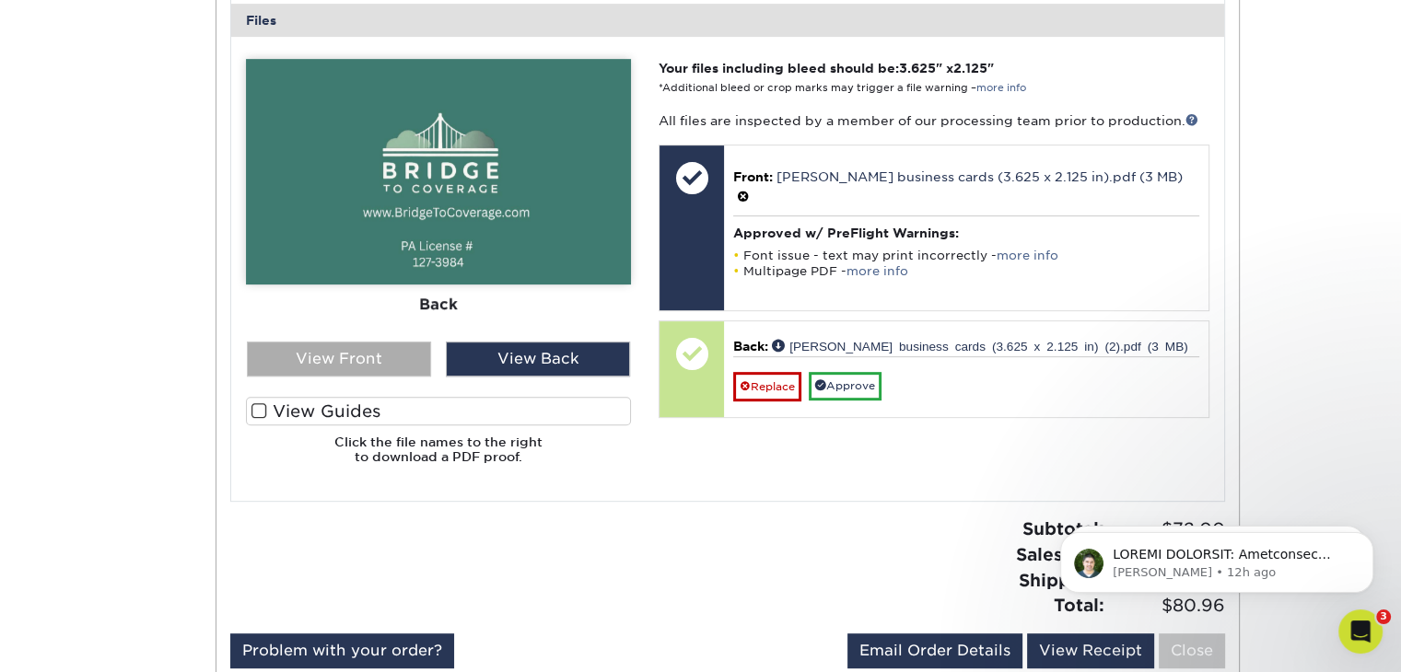
click at [406, 354] on div "View Front" at bounding box center [339, 359] width 184 height 35
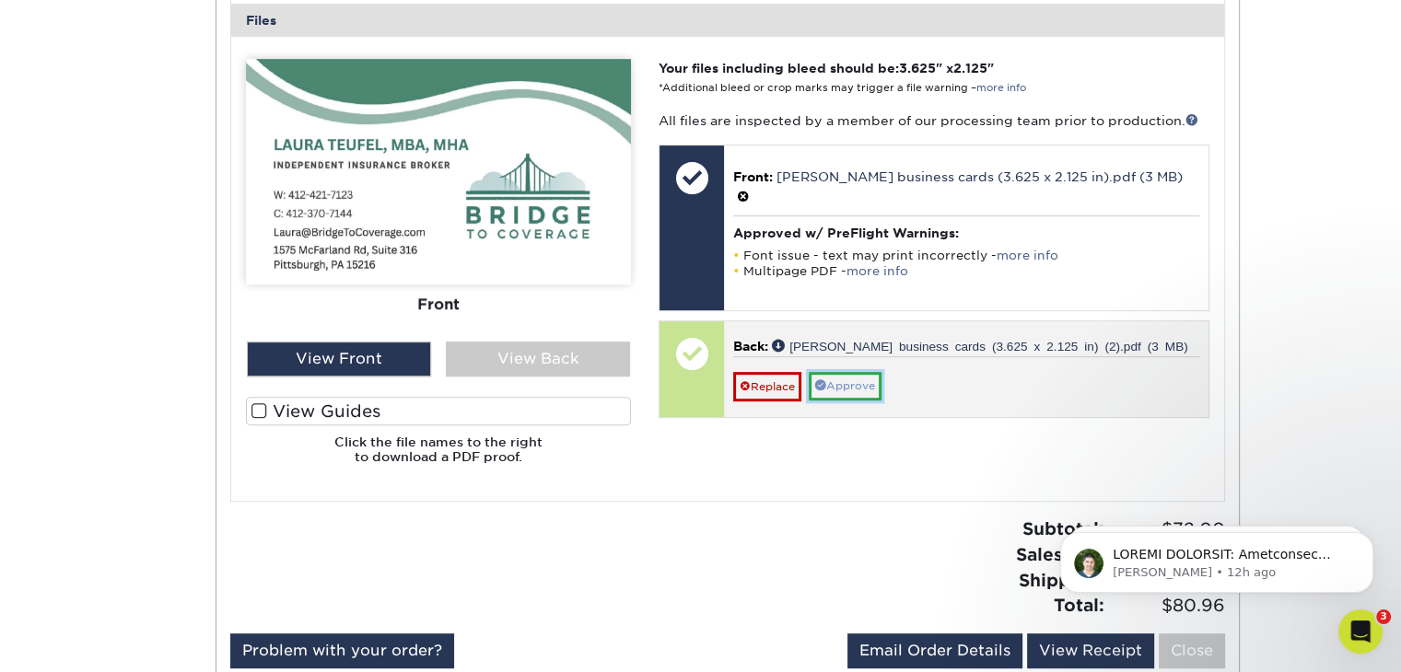
click at [840, 372] on link "Approve" at bounding box center [845, 386] width 73 height 29
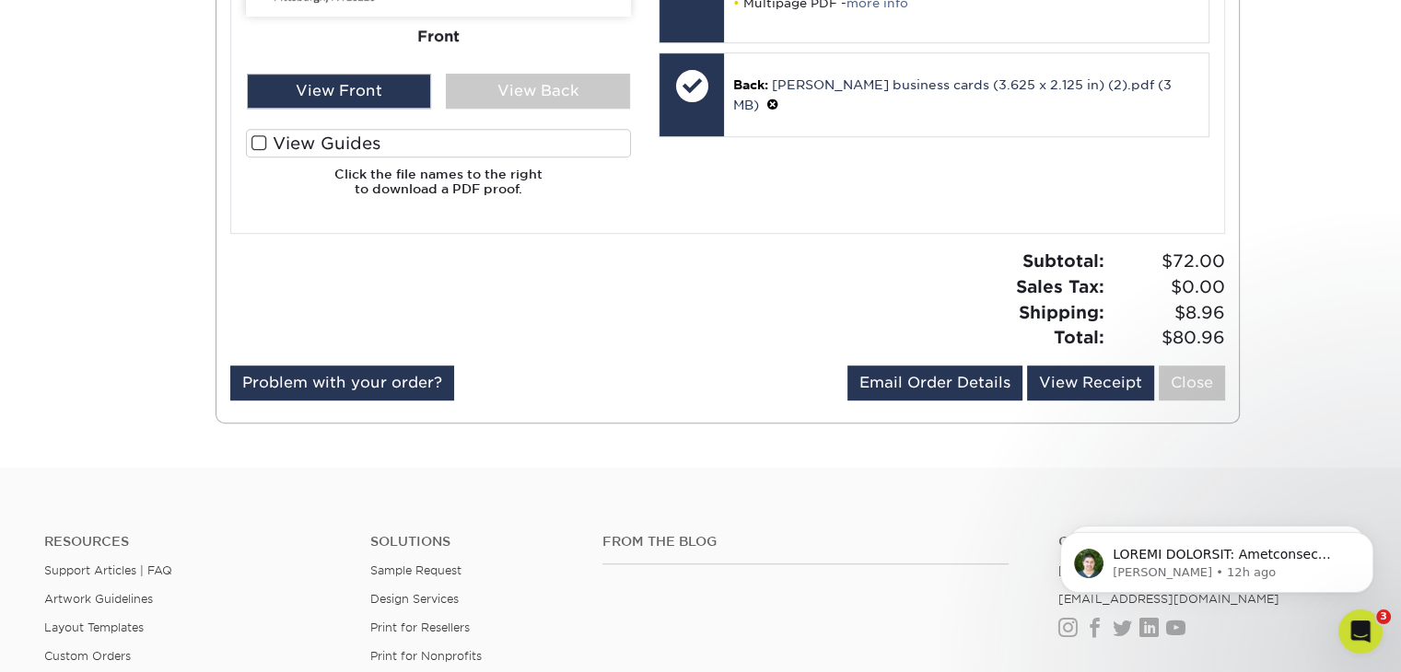
scroll to position [1013, 0]
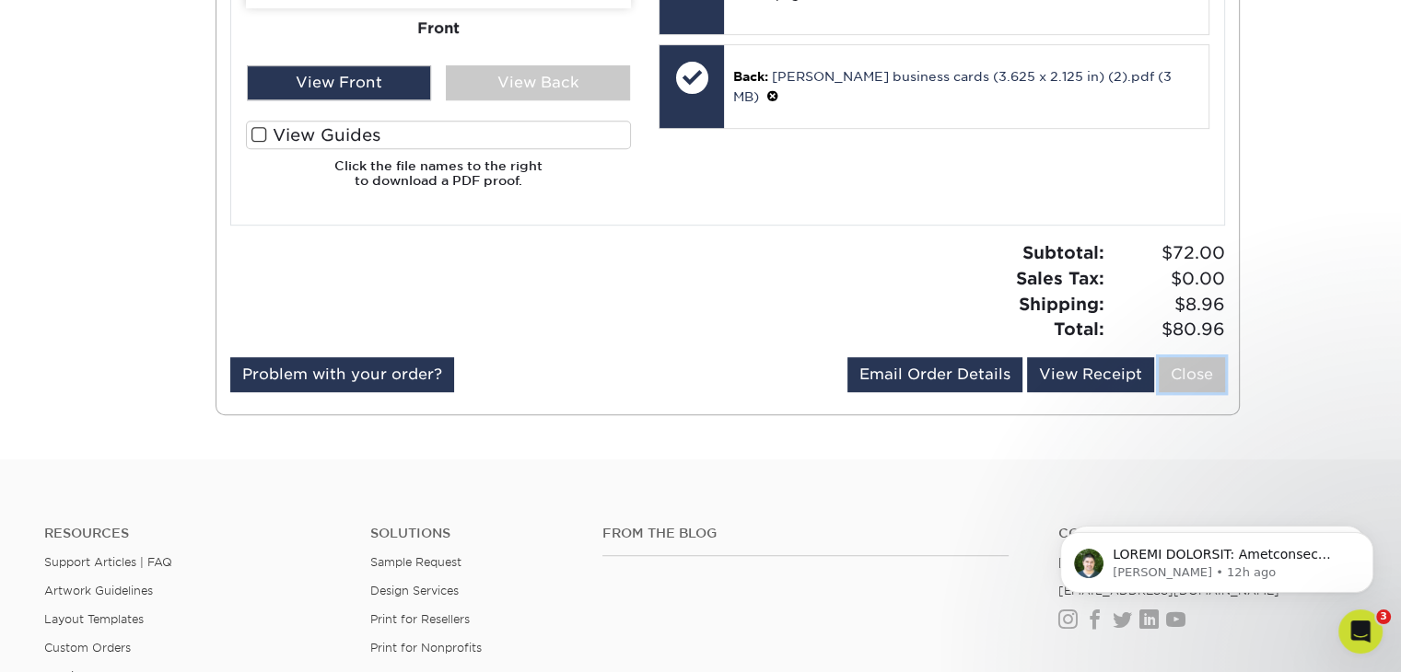
click at [1184, 373] on link "Close" at bounding box center [1191, 374] width 66 height 35
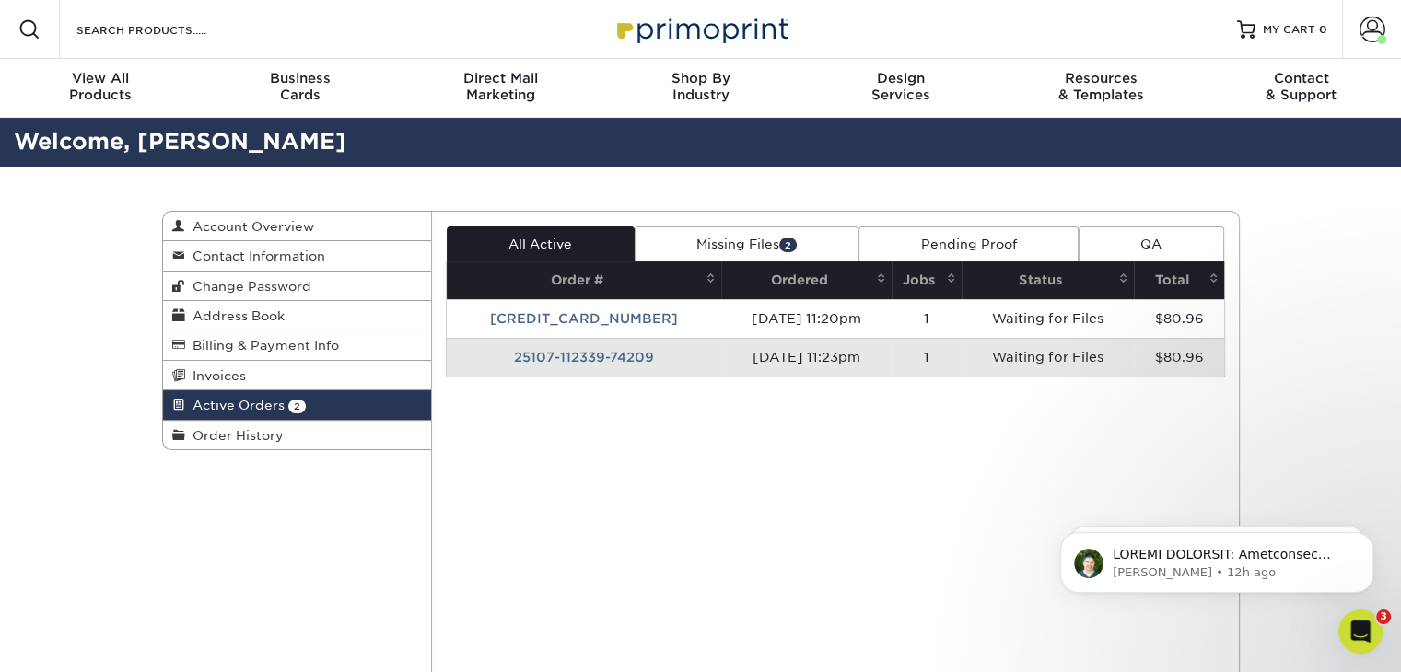
click at [590, 356] on td "25107-112339-74209" at bounding box center [584, 357] width 274 height 39
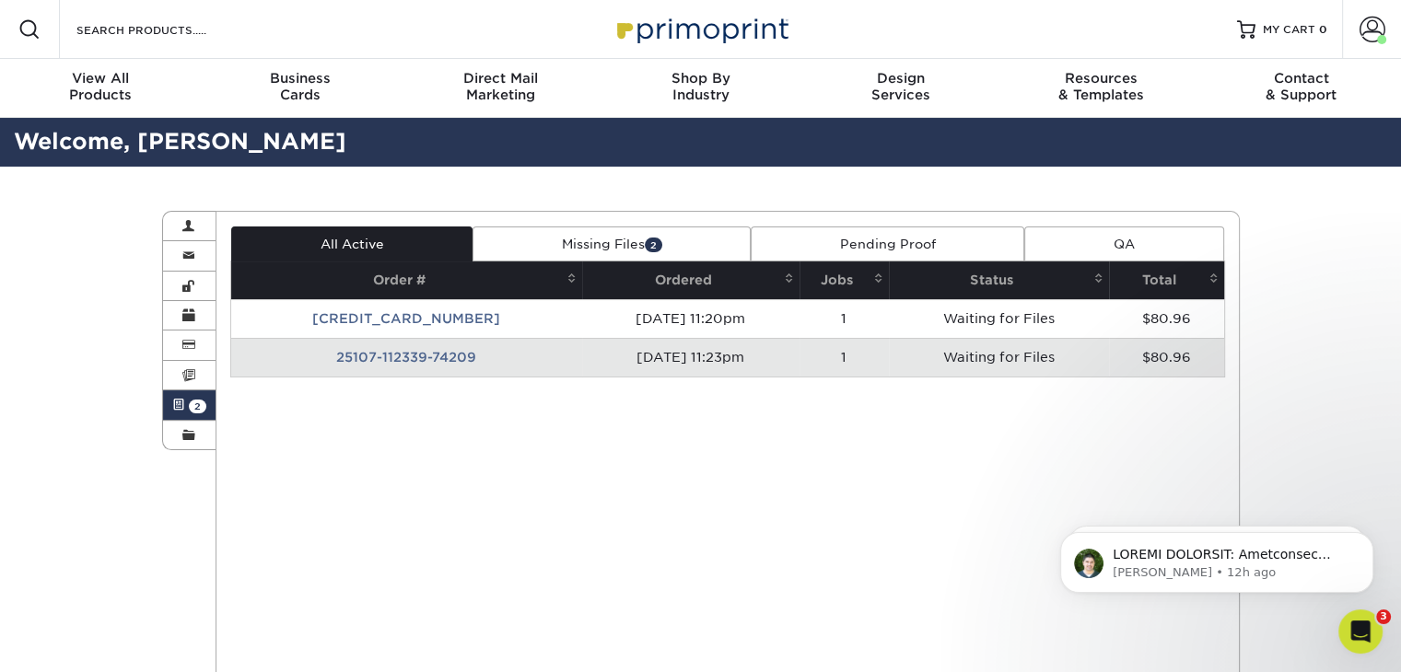
click at [590, 356] on div "Active Orders Account Overview Contact Information Change Password Address Book…" at bounding box center [700, 641] width 1105 height 948
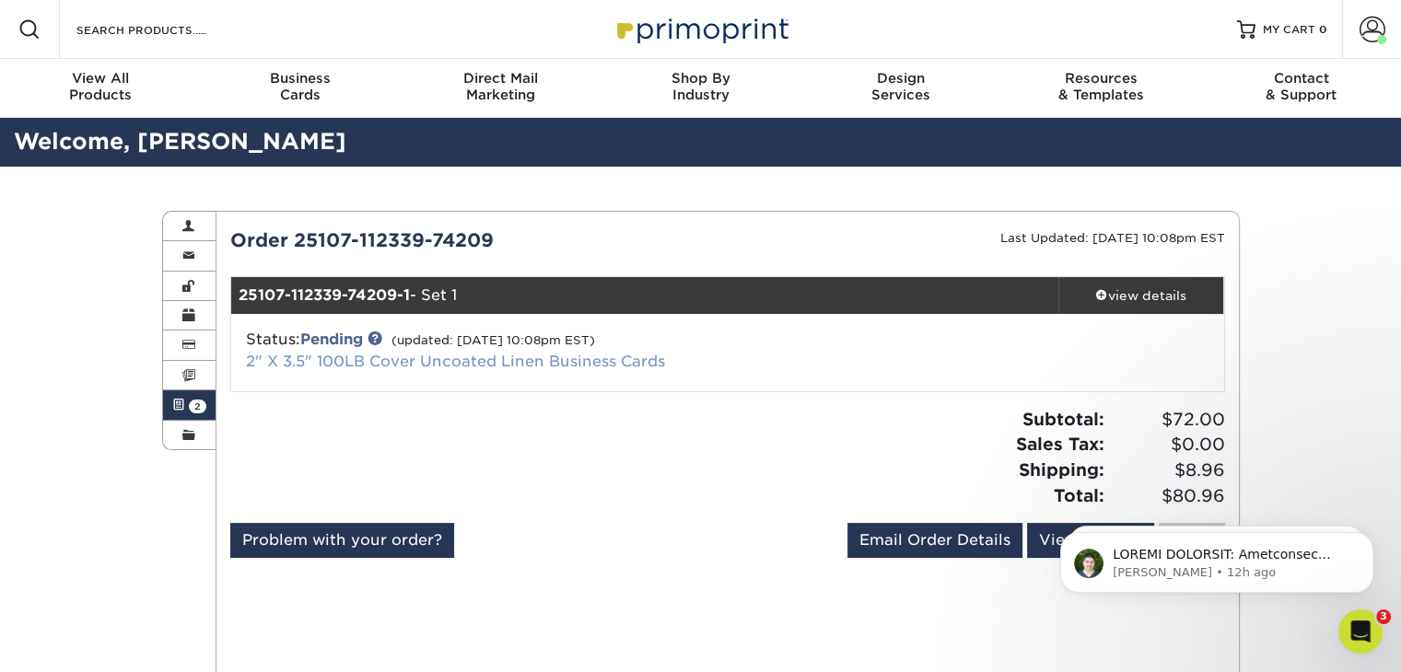
click at [564, 358] on link "2" X 3.5" 100LB Cover Uncoated Linen Business Cards" at bounding box center [455, 361] width 419 height 17
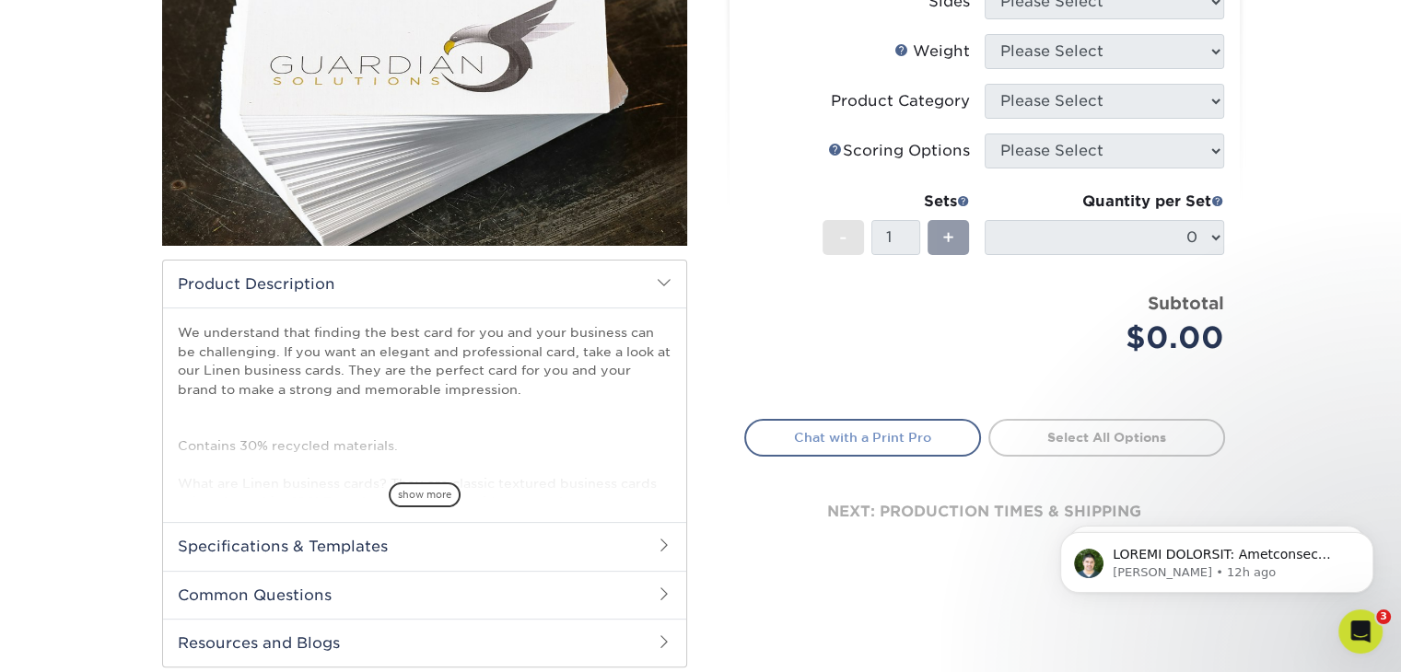
scroll to position [276, 0]
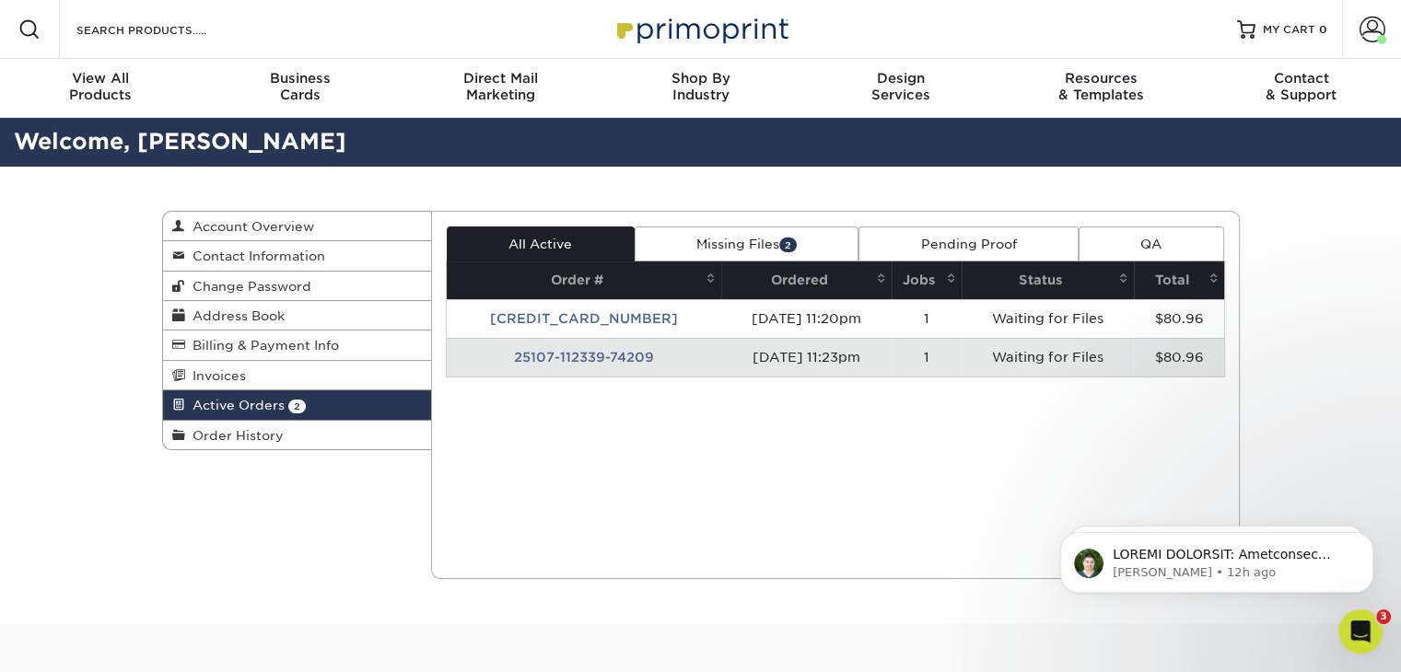
click at [747, 240] on link "Missing Files 2" at bounding box center [746, 244] width 225 height 35
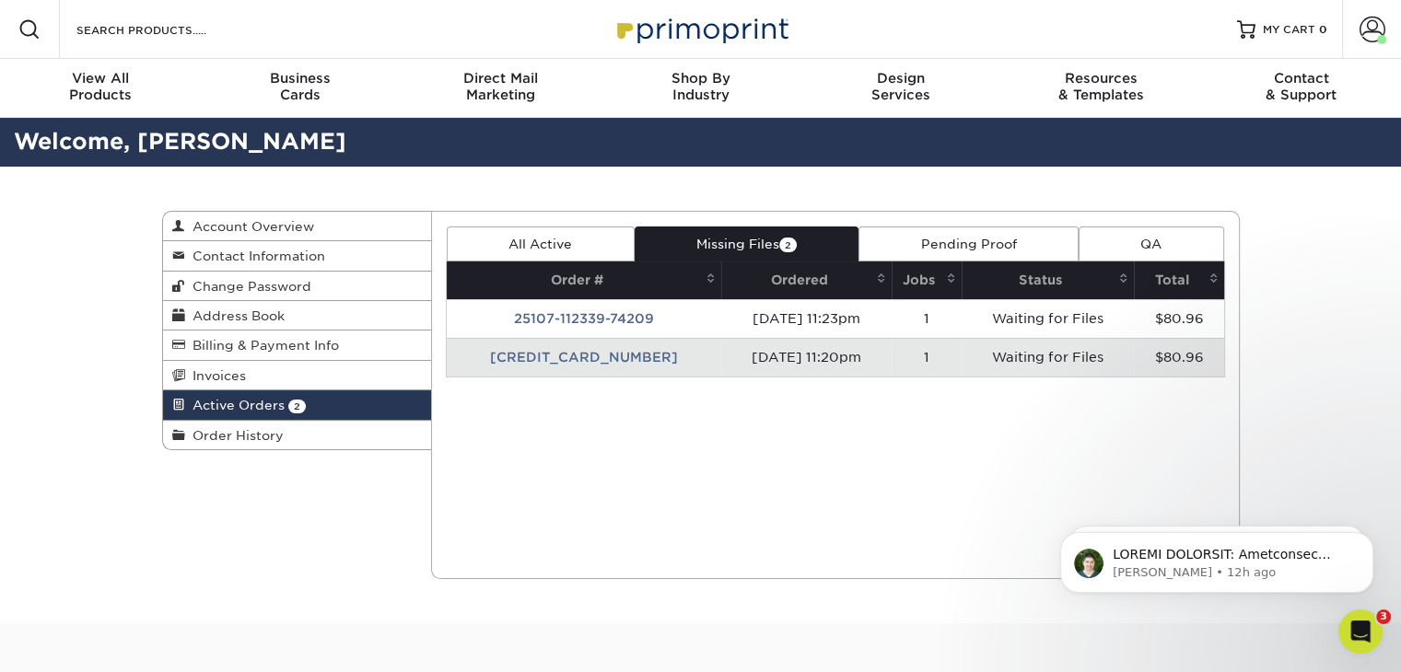
click at [778, 355] on td "10/07/2025 11:20pm" at bounding box center [806, 357] width 170 height 39
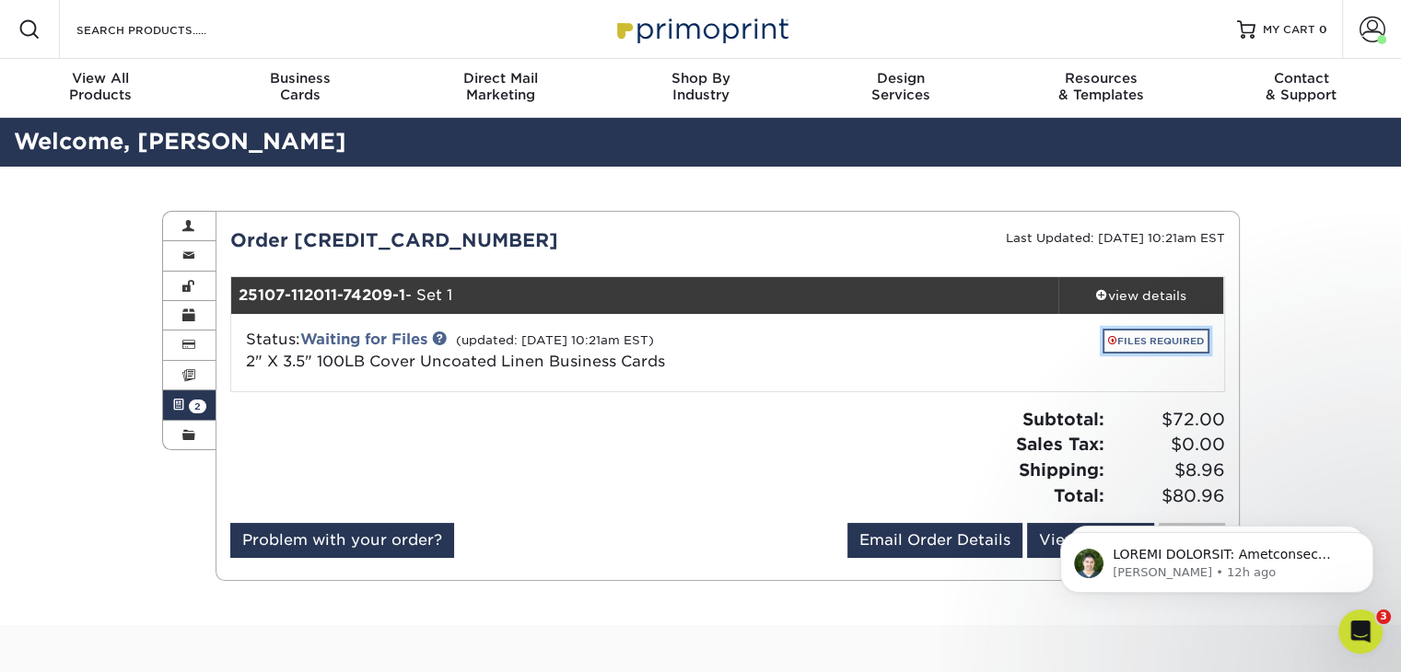
click at [1141, 344] on link "FILES REQUIRED" at bounding box center [1155, 341] width 107 height 25
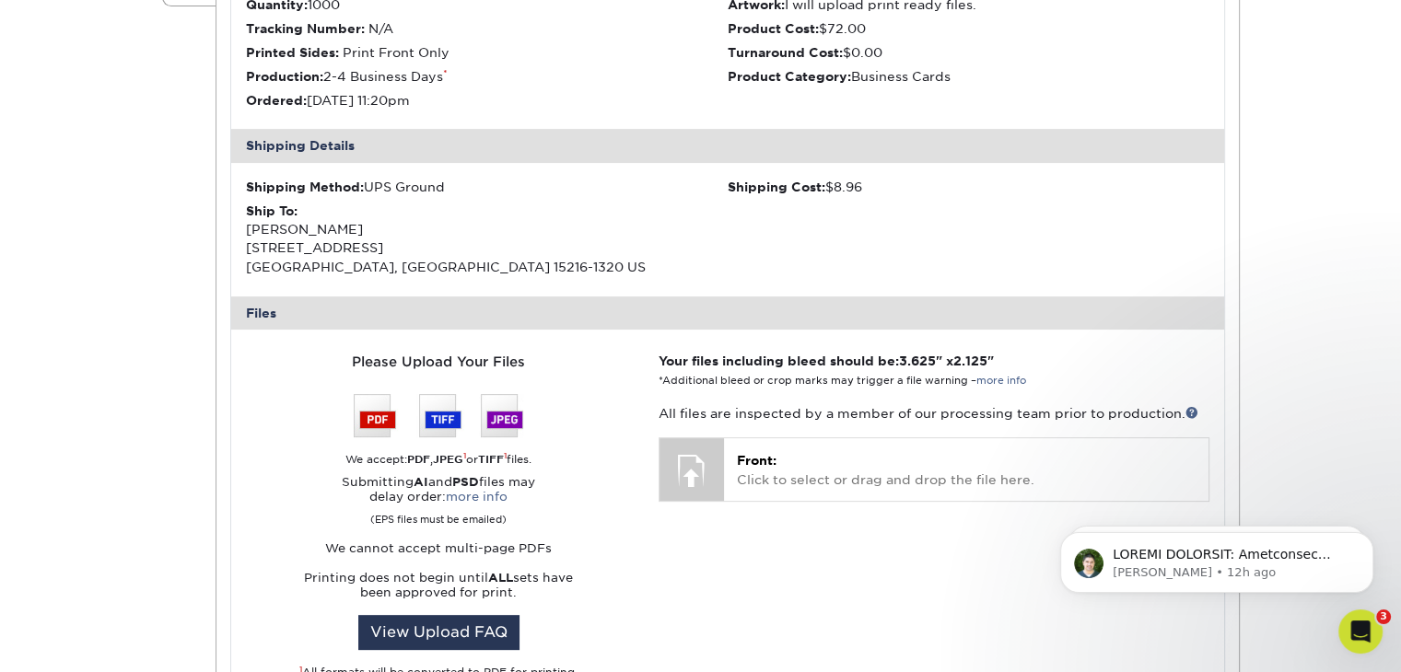
scroll to position [460, 0]
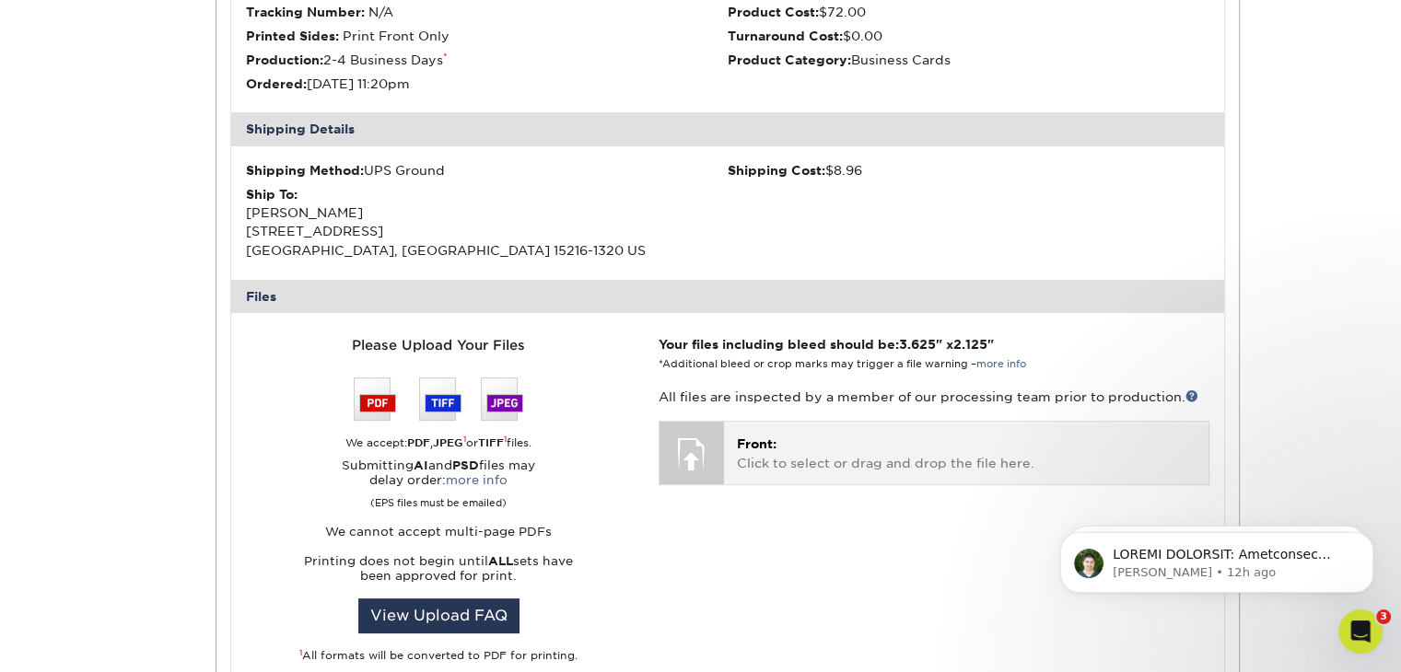
click at [726, 449] on div "Front: Click to select or drag and drop the file here. Choose file" at bounding box center [965, 453] width 483 height 62
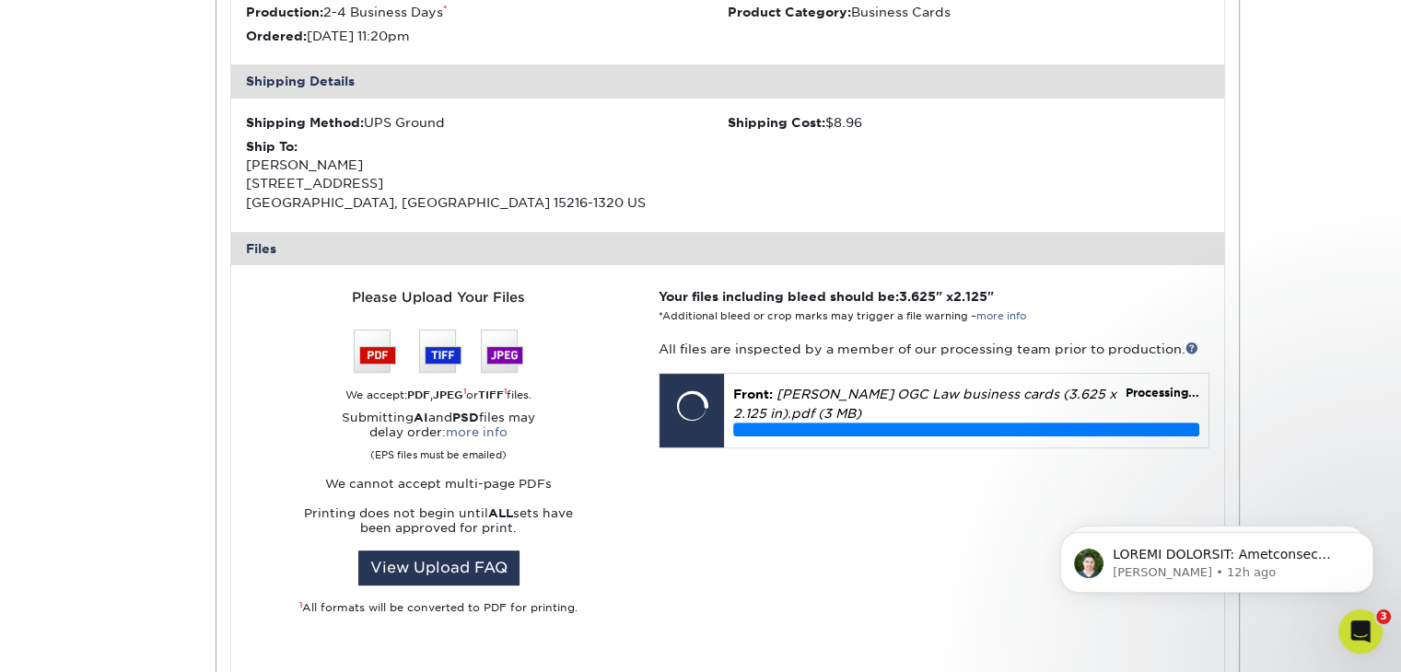
scroll to position [553, 0]
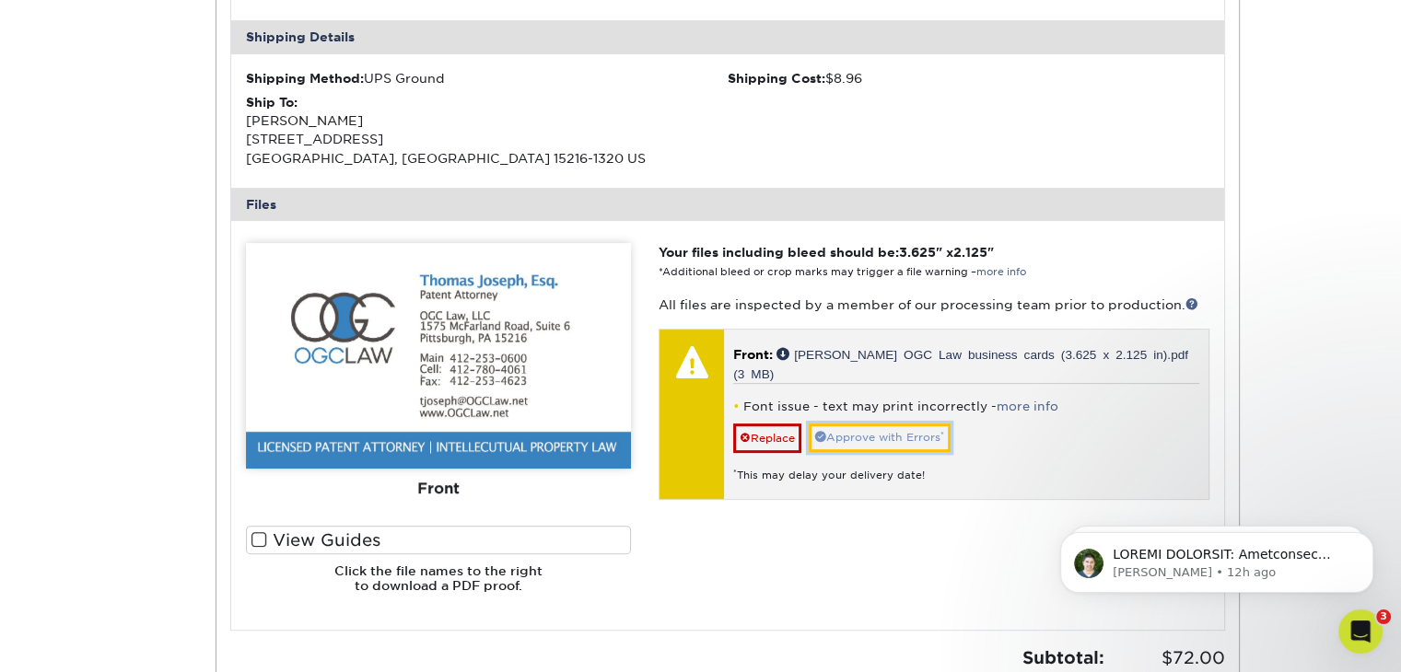
click at [895, 424] on link "Approve with Errors *" at bounding box center [880, 438] width 142 height 29
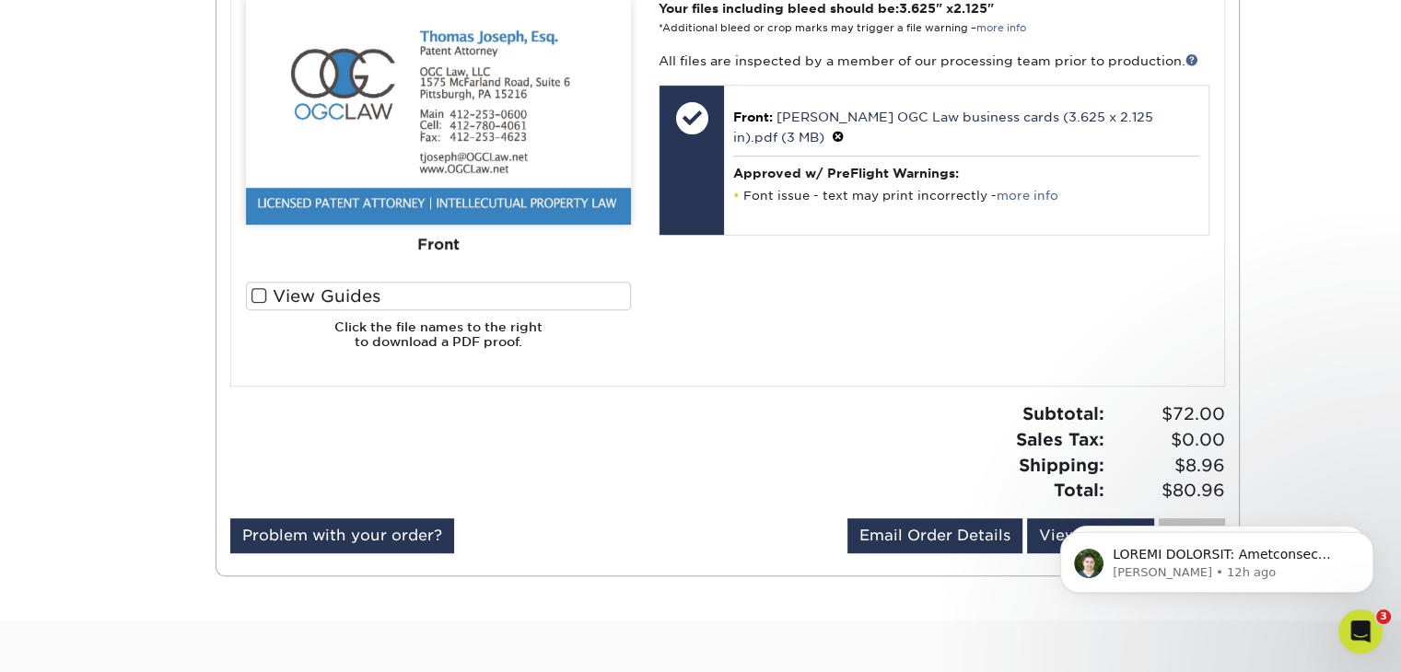
scroll to position [829, 0]
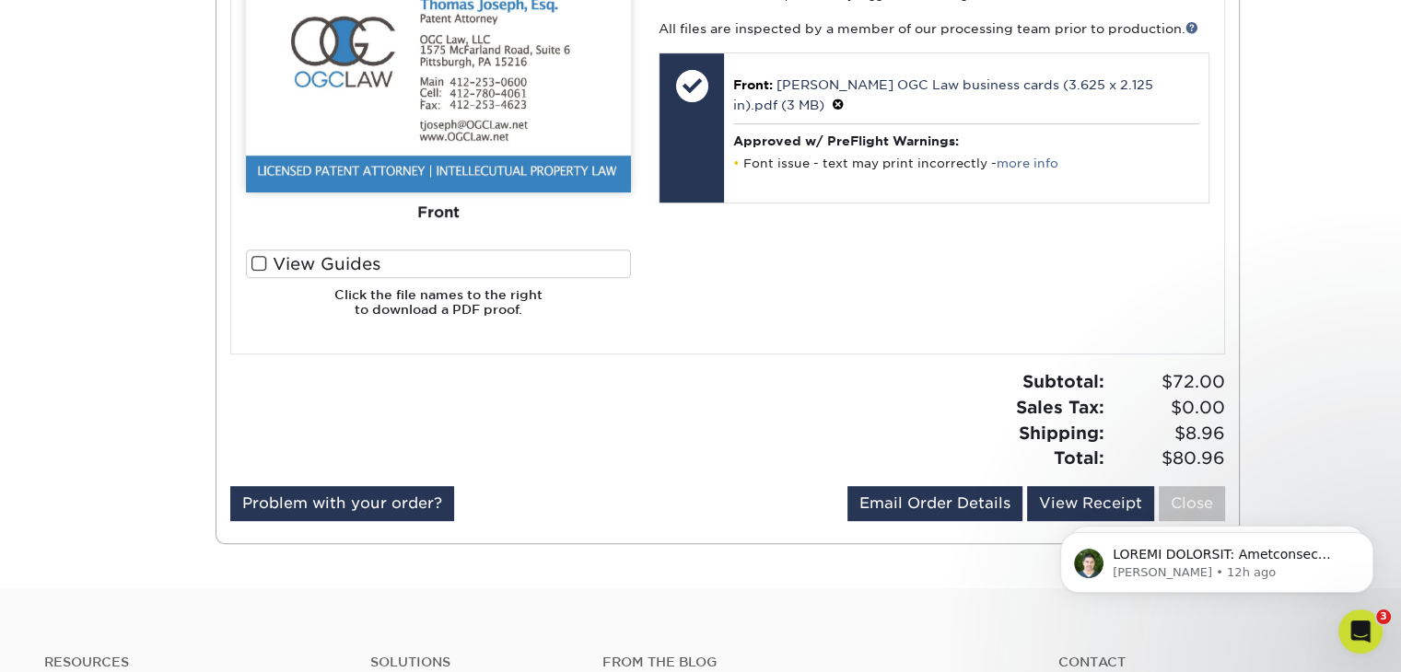
click at [1179, 503] on body "Matthew • 12h ago Matthew • 12h ago" at bounding box center [1217, 558] width 354 height 114
click at [1189, 503] on body "Matthew • 12h ago Matthew • 12h ago" at bounding box center [1217, 558] width 354 height 114
click at [1065, 504] on body "Matthew • 12h ago Matthew • 13h ago" at bounding box center [1217, 558] width 354 height 114
click at [1056, 502] on body "Matthew • 12h ago Matthew • 13h ago" at bounding box center [1217, 558] width 354 height 114
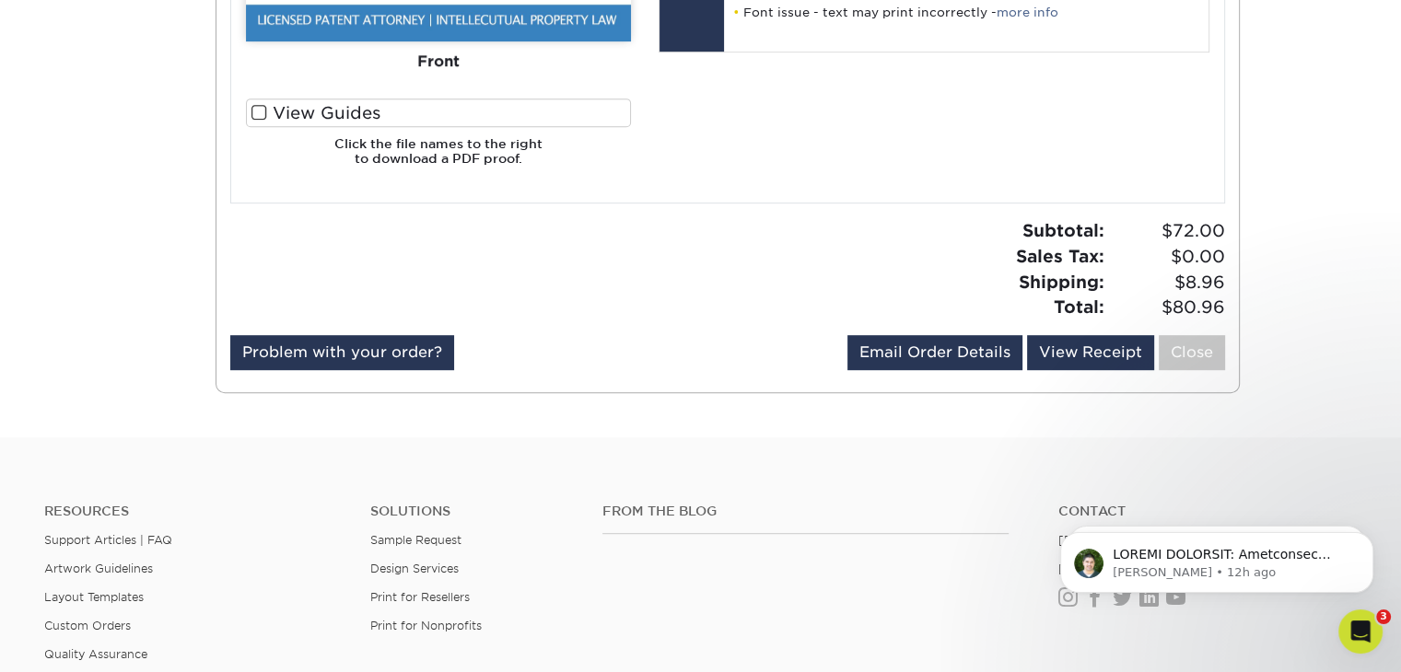
scroll to position [1013, 0]
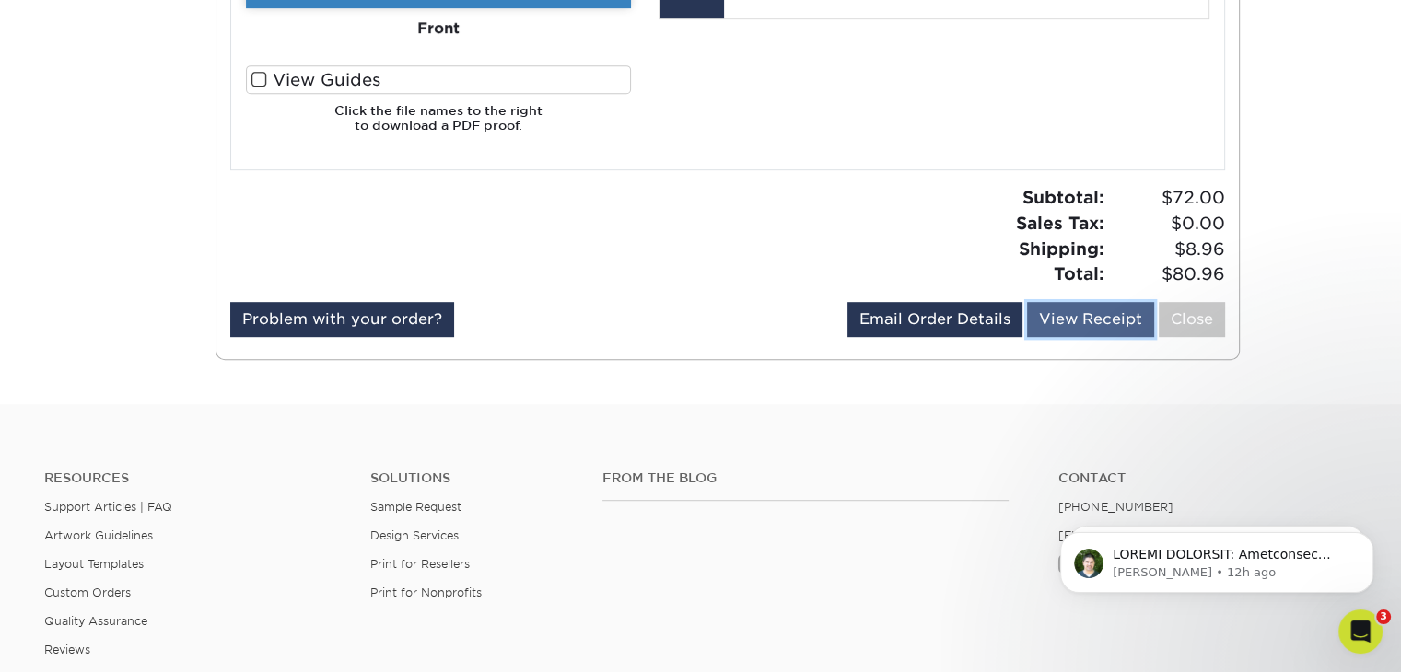
click at [1053, 310] on link "View Receipt" at bounding box center [1090, 319] width 127 height 35
